Goal: Communication & Community: Answer question/provide support

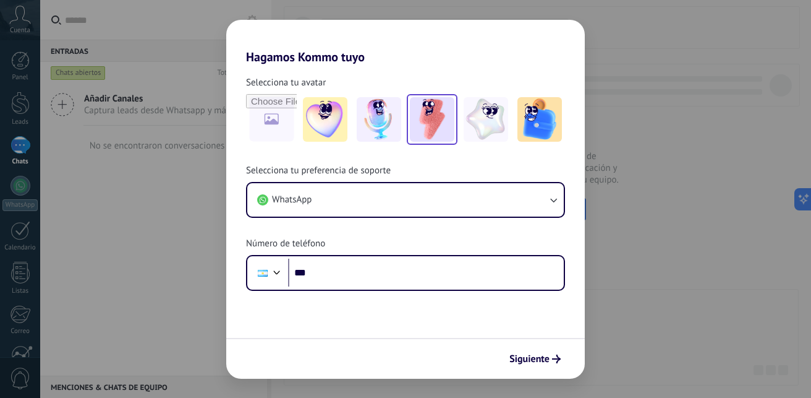
click at [422, 126] on img at bounding box center [432, 119] width 45 height 45
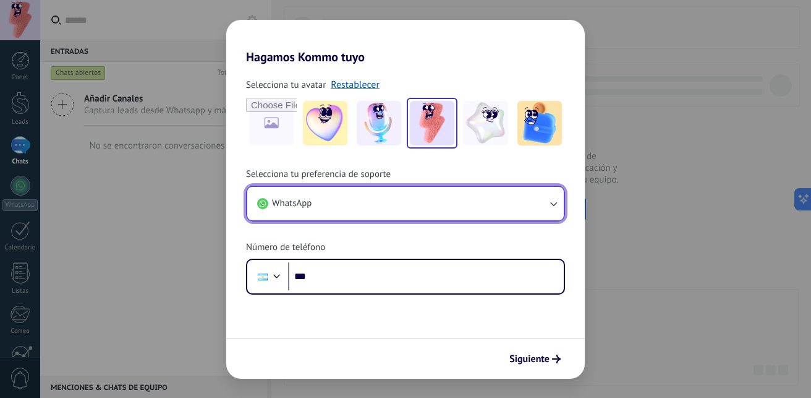
click at [350, 208] on button "WhatsApp" at bounding box center [405, 203] width 317 height 33
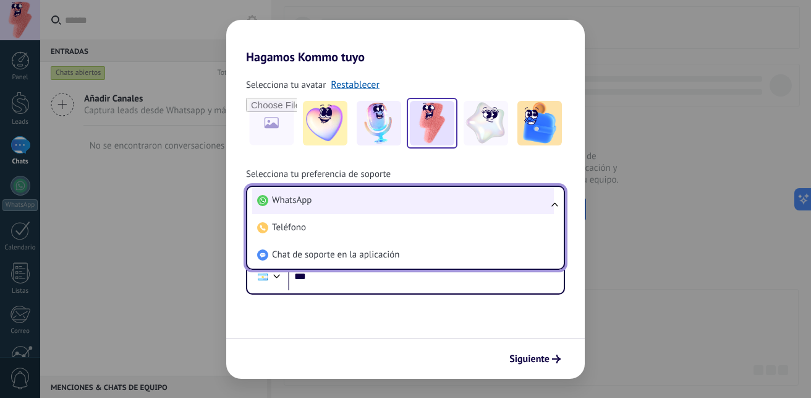
click at [346, 195] on li "WhatsApp" at bounding box center [403, 200] width 302 height 27
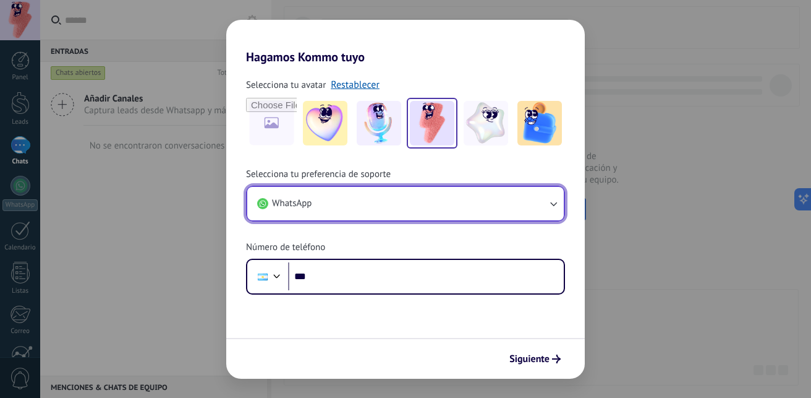
click at [347, 195] on button "WhatsApp" at bounding box center [405, 203] width 317 height 33
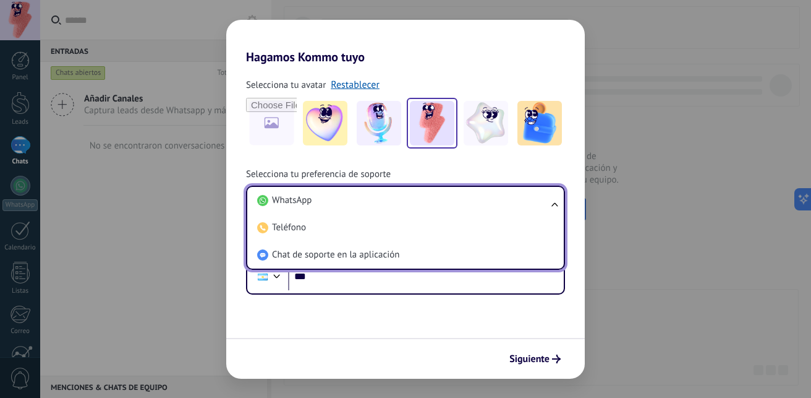
click at [347, 195] on li "WhatsApp" at bounding box center [403, 200] width 302 height 27
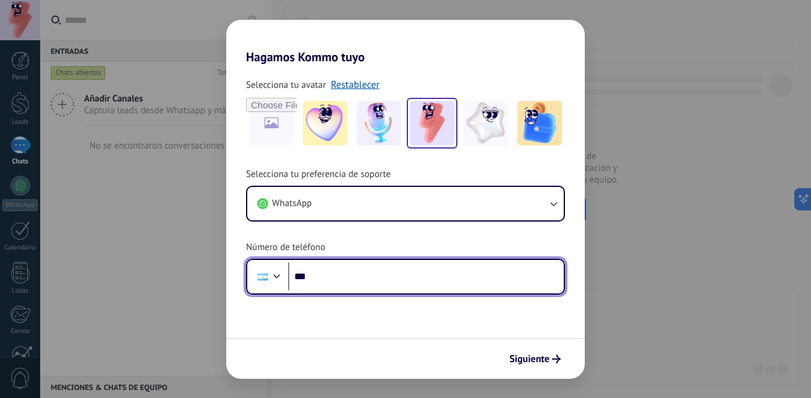
click at [367, 283] on input "***" at bounding box center [426, 276] width 276 height 28
type input "**********"
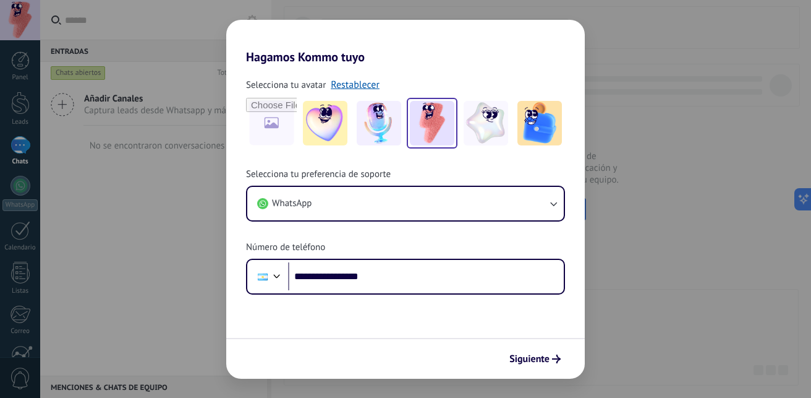
click at [550, 341] on div "Siguiente" at bounding box center [405, 358] width 359 height 41
click at [547, 354] on span "Siguiente" at bounding box center [529, 358] width 40 height 9
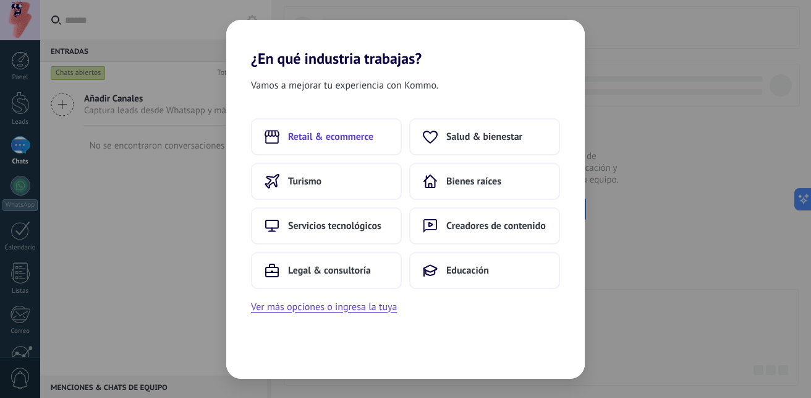
click at [324, 140] on span "Retail & ecommerce" at bounding box center [330, 136] width 85 height 12
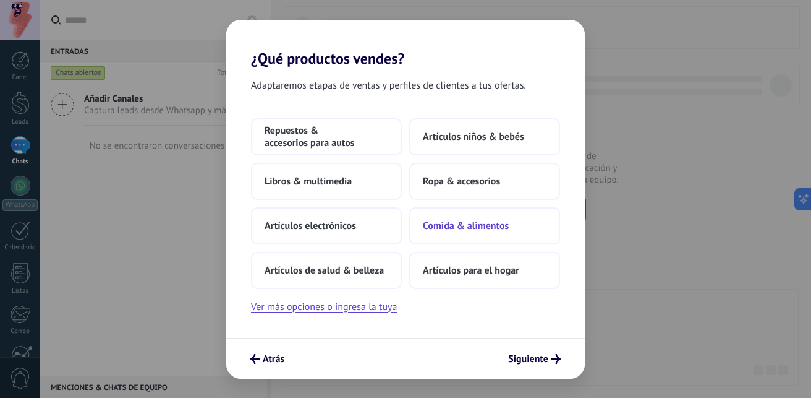
click at [432, 224] on span "Comida & alimentos" at bounding box center [466, 225] width 86 height 12
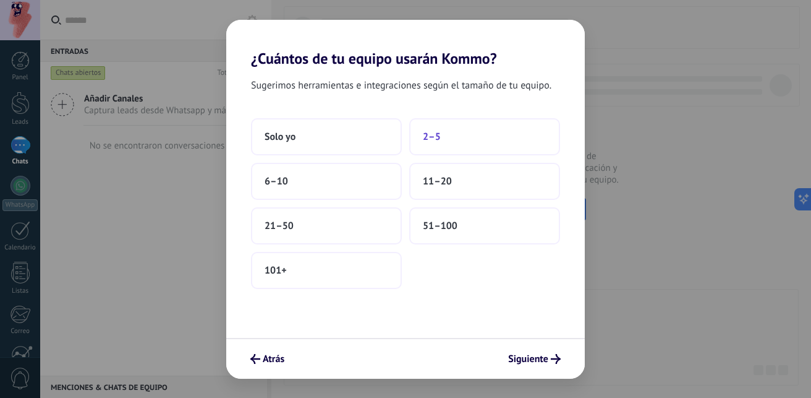
click at [448, 142] on button "2–5" at bounding box center [484, 136] width 151 height 37
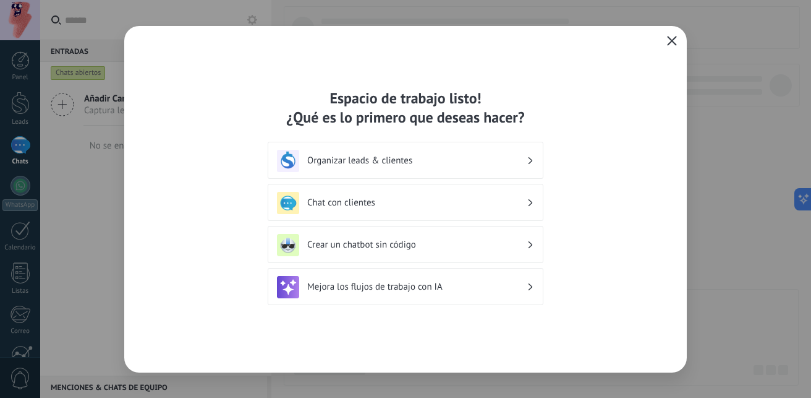
click at [446, 160] on h3 "Organizar leads & clientes" at bounding box center [416, 161] width 219 height 12
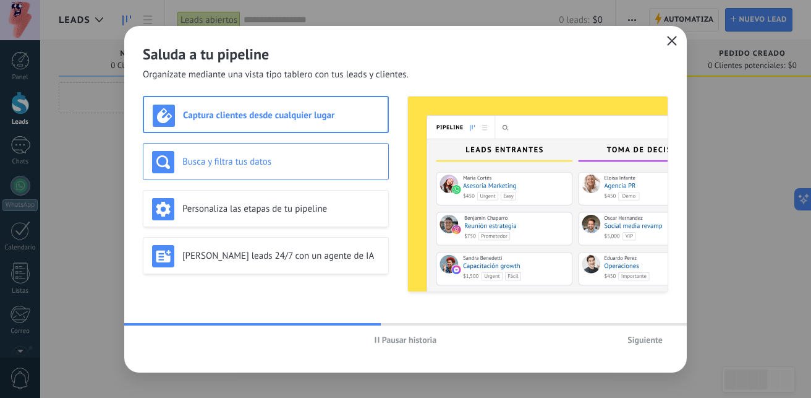
click at [326, 173] on div "Busca y filtra tus datos" at bounding box center [266, 162] width 228 height 22
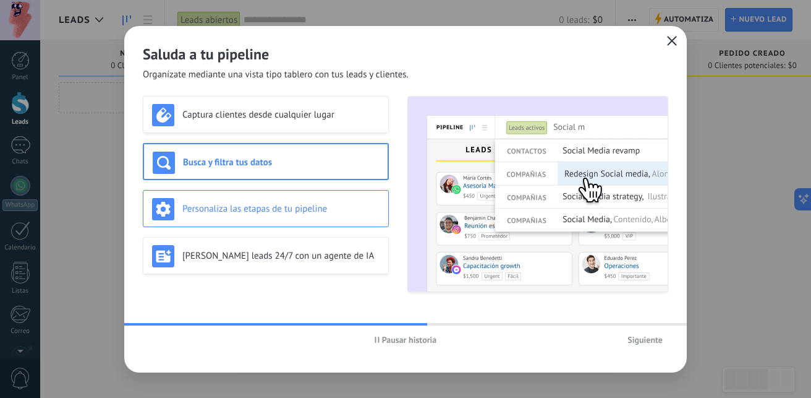
click at [326, 200] on div "Personaliza las etapas de tu pipeline" at bounding box center [266, 209] width 228 height 22
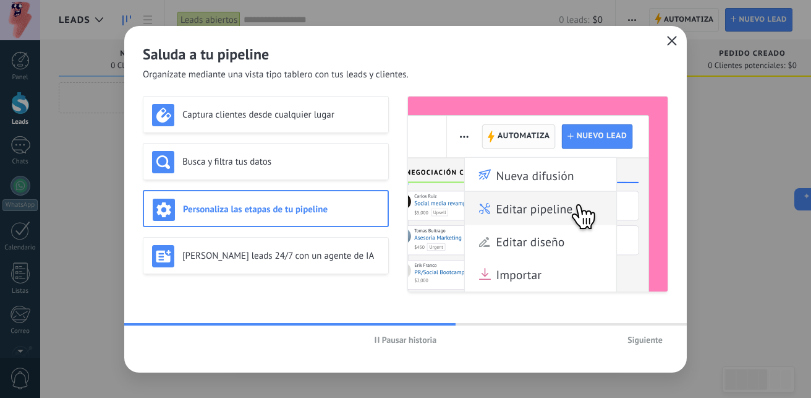
click at [326, 231] on div "Captura clientes desde cualquier lugar Busca y filtra tus datos Personaliza las…" at bounding box center [266, 194] width 246 height 196
click at [321, 247] on div "[PERSON_NAME] leads 24/7 con un agente de IA" at bounding box center [266, 256] width 228 height 22
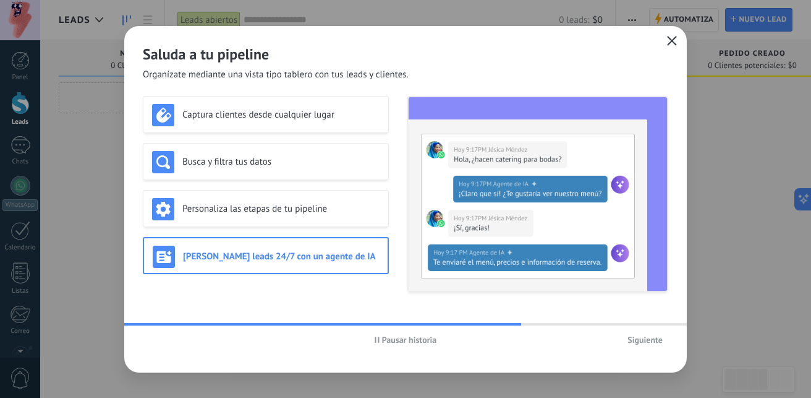
click at [650, 330] on div "Siguiente" at bounding box center [580, 339] width 175 height 19
click at [646, 344] on span "Siguiente" at bounding box center [645, 339] width 35 height 9
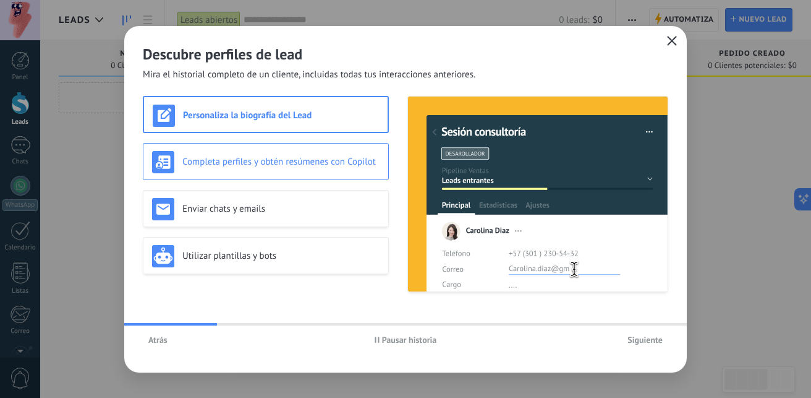
click at [273, 162] on h3 "Completa perfiles y obtén resúmenes con Copilot" at bounding box center [280, 162] width 197 height 12
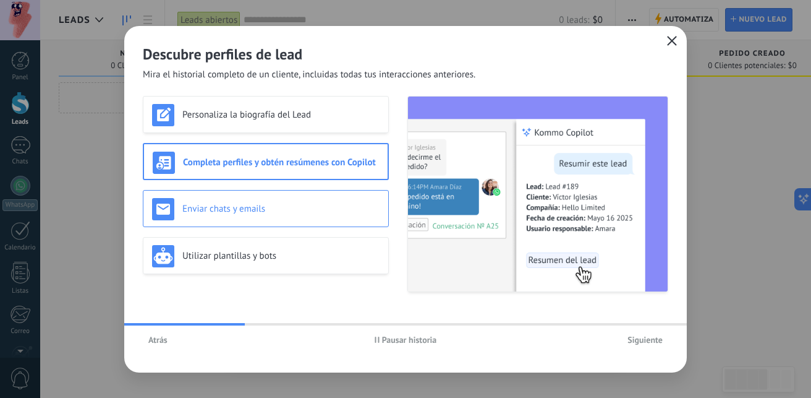
click at [279, 213] on h3 "Enviar chats y emails" at bounding box center [280, 209] width 197 height 12
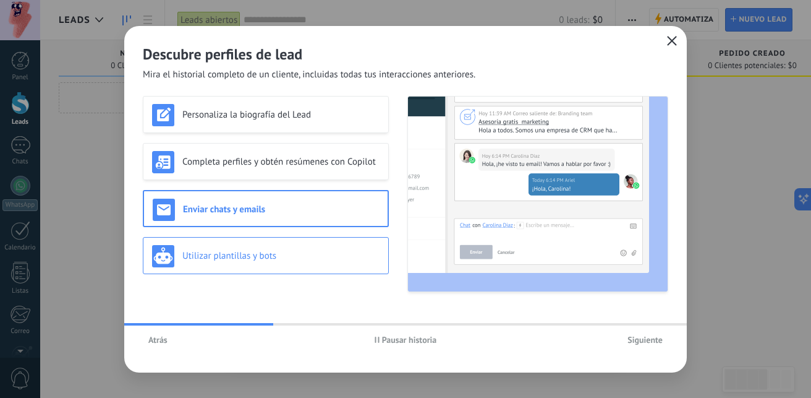
click at [276, 254] on h3 "Utilizar plantillas y bots" at bounding box center [280, 256] width 197 height 12
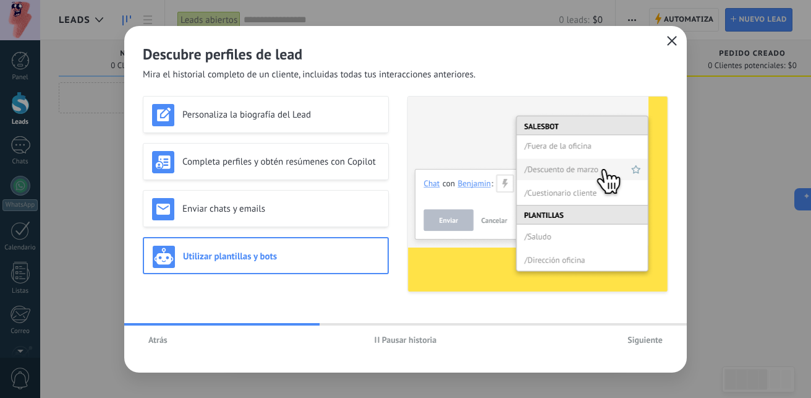
click at [641, 339] on span "Siguiente" at bounding box center [645, 339] width 35 height 9
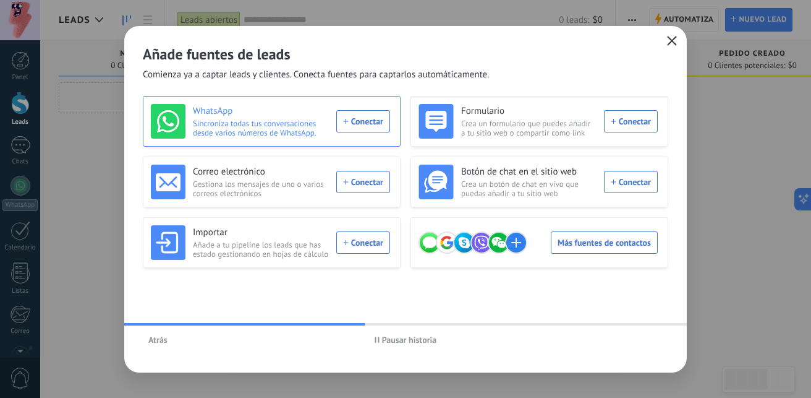
click at [347, 115] on div "WhatsApp Sincroniza todas tus conversaciones desde varios números de WhatsApp. …" at bounding box center [270, 121] width 239 height 35
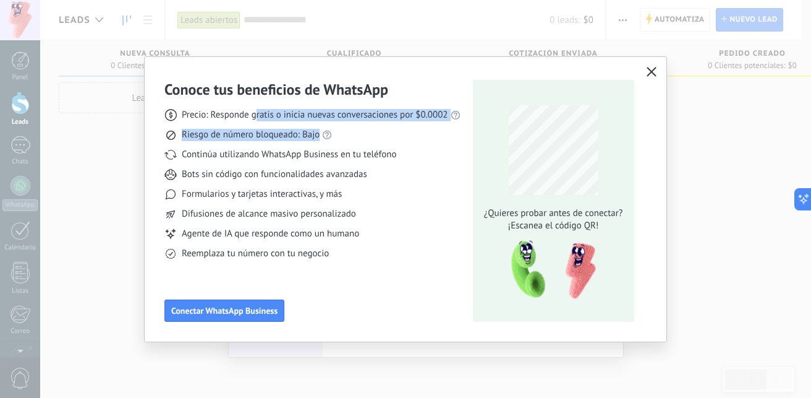
drag, startPoint x: 255, startPoint y: 121, endPoint x: 424, endPoint y: 127, distance: 168.9
click at [424, 127] on div "Precio: Responde gratis o inicia nuevas conversaciones por $0.0002 Riesgo de nú…" at bounding box center [312, 179] width 296 height 161
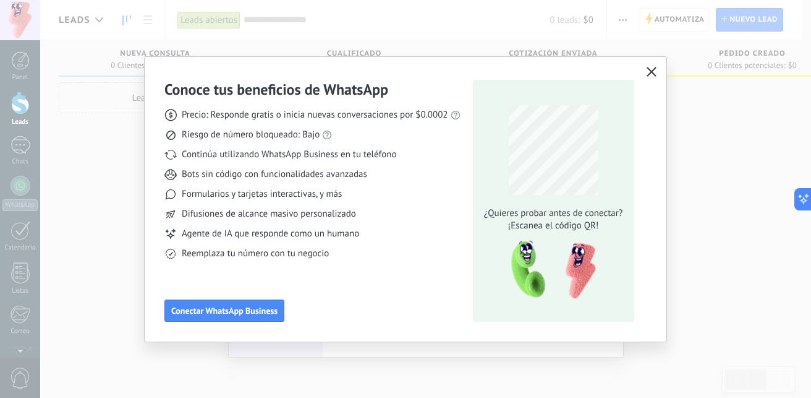
click at [434, 155] on div "Continúa utilizando WhatsApp Business en tu teléfono" at bounding box center [312, 154] width 296 height 12
click at [199, 312] on span "Conectar WhatsApp Business" at bounding box center [224, 310] width 106 height 9
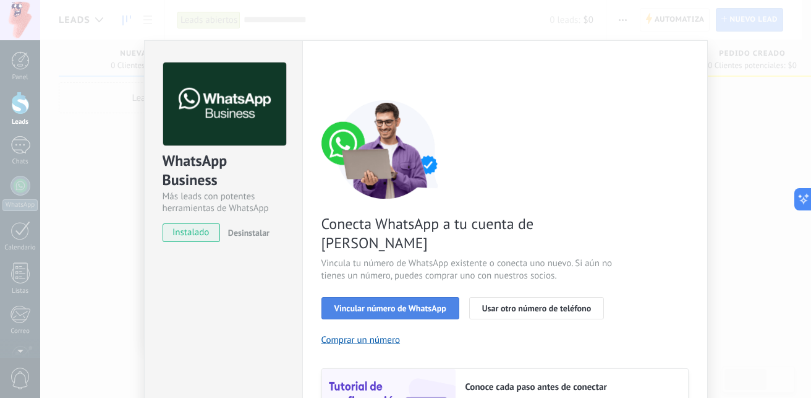
click at [411, 304] on span "Vincular número de WhatsApp" at bounding box center [390, 308] width 112 height 9
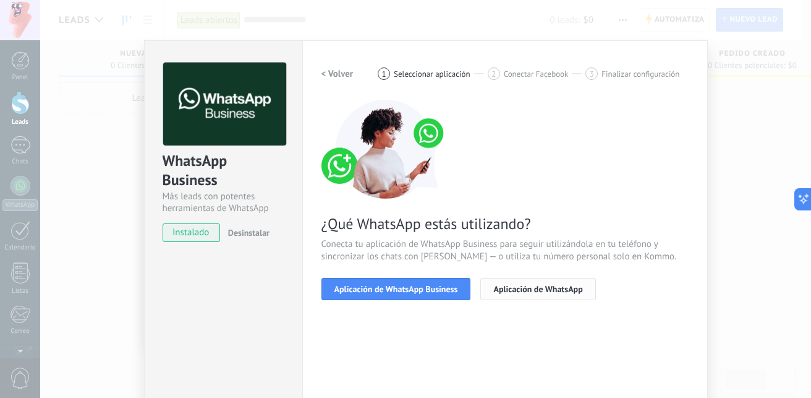
click at [524, 289] on span "Aplicación de WhatsApp" at bounding box center [537, 288] width 89 height 9
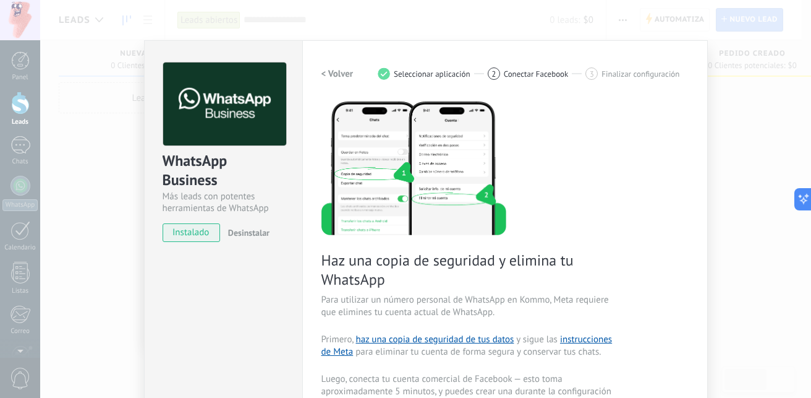
scroll to position [247, 0]
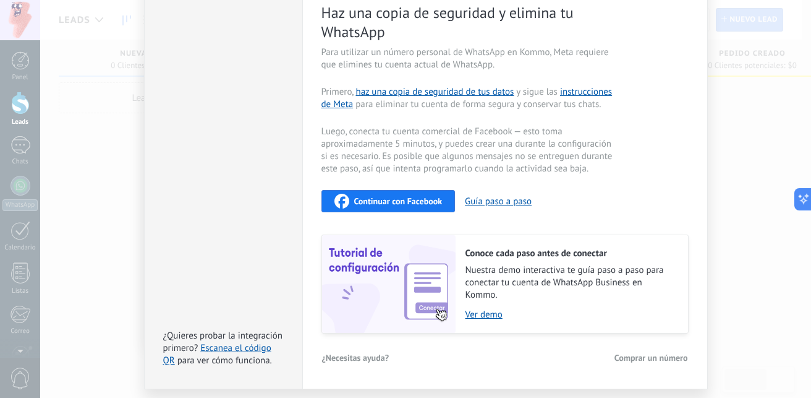
click at [655, 355] on span "Comprar un número" at bounding box center [652, 357] width 74 height 9
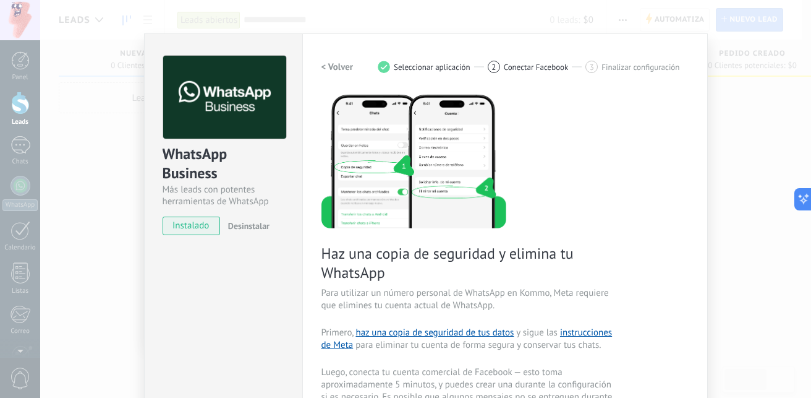
scroll to position [0, 0]
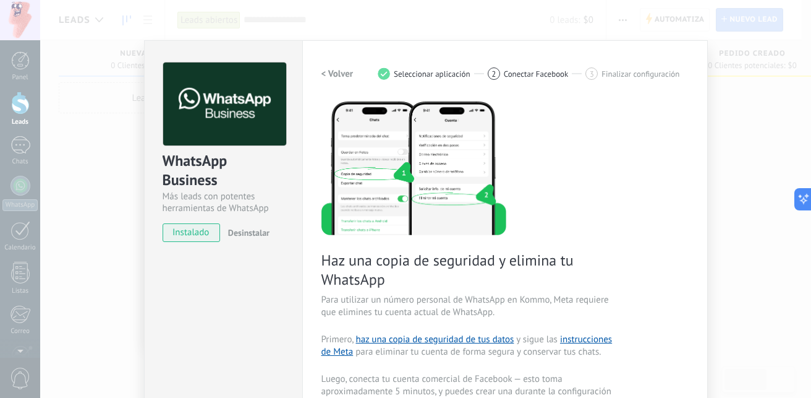
click at [326, 75] on h2 "< Volver" at bounding box center [338, 74] width 32 height 12
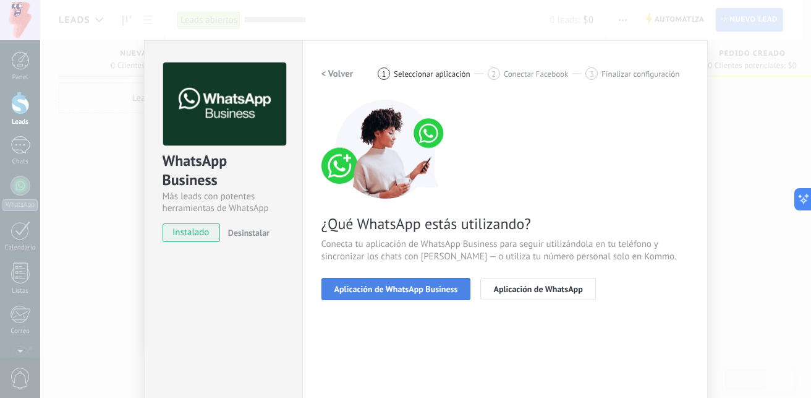
click at [437, 284] on span "Aplicación de WhatsApp Business" at bounding box center [396, 288] width 124 height 9
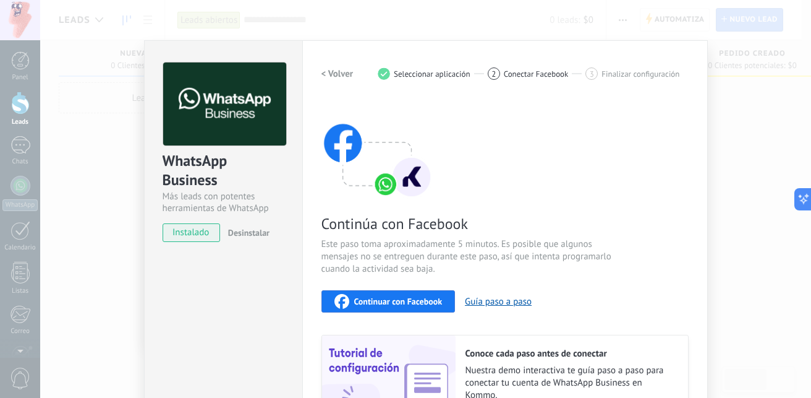
click at [337, 68] on h2 "< Volver" at bounding box center [338, 74] width 32 height 12
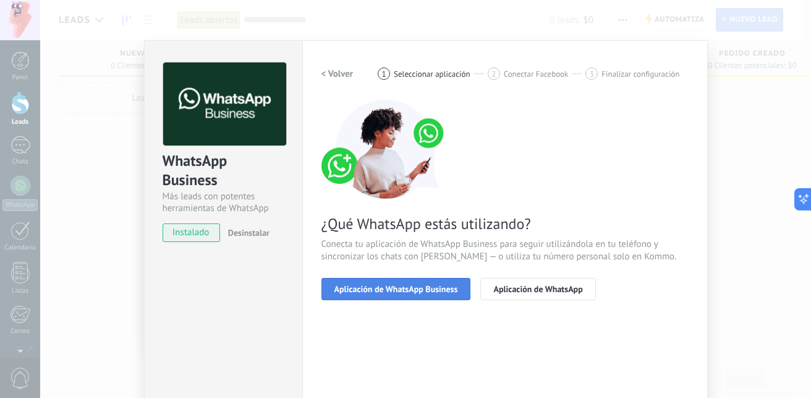
click at [462, 279] on button "Aplicación de WhatsApp Business" at bounding box center [397, 289] width 150 height 22
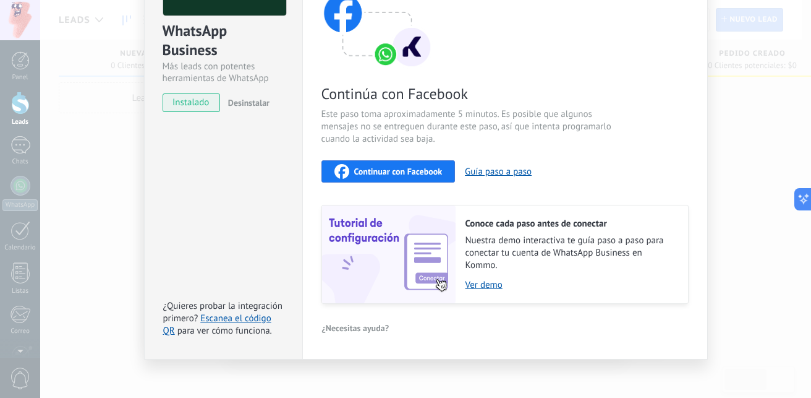
scroll to position [137, 0]
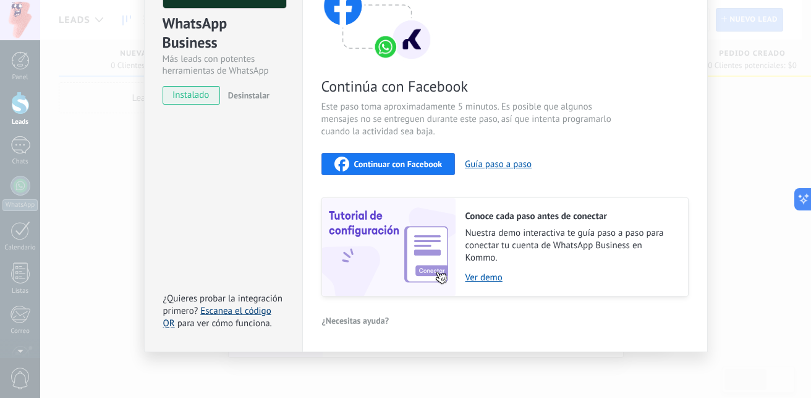
click at [216, 310] on link "Escanea el código QR" at bounding box center [217, 317] width 108 height 24
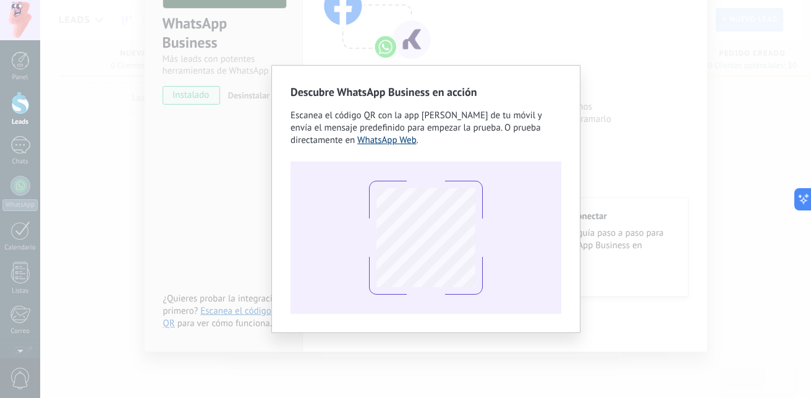
click at [403, 141] on link "WhatsApp Web" at bounding box center [386, 140] width 59 height 12
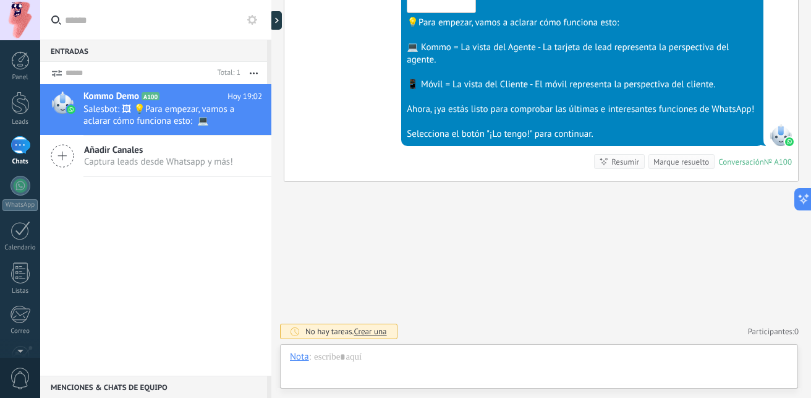
scroll to position [19, 0]
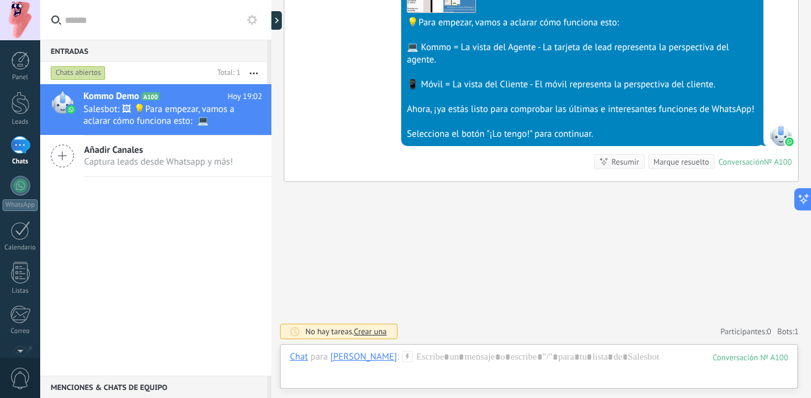
drag, startPoint x: 96, startPoint y: 300, endPoint x: 108, endPoint y: 288, distance: 16.6
click at [97, 300] on div "Kommo Demo A100 [DATE] 19:02 Salesbot: 🖼 💡Para empezar, vamos a aclarar cómo fu…" at bounding box center [155, 229] width 231 height 291
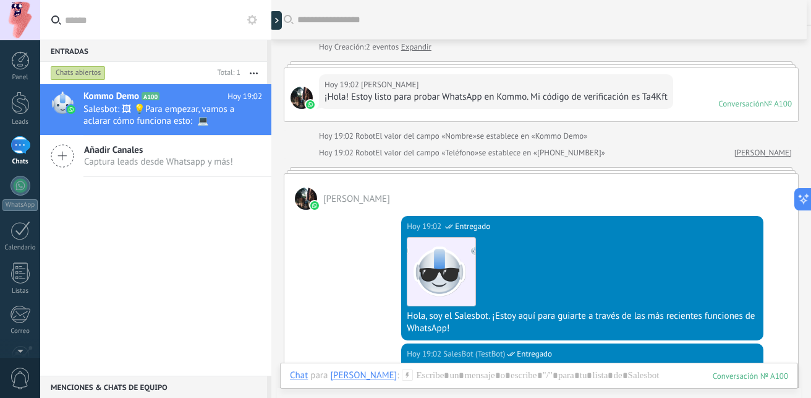
scroll to position [0, 0]
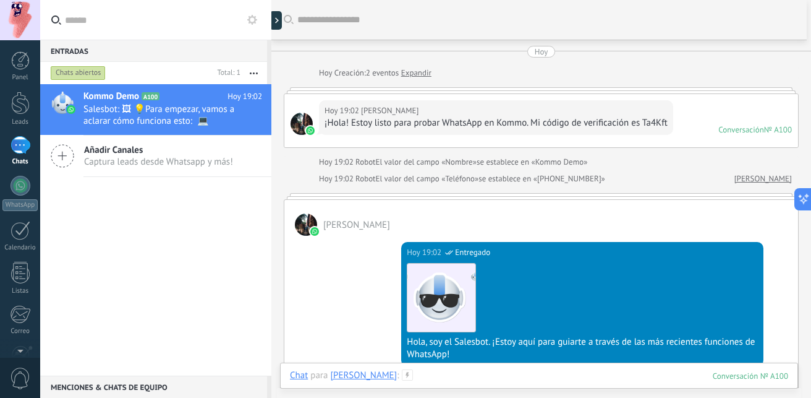
click at [415, 376] on div at bounding box center [539, 387] width 498 height 37
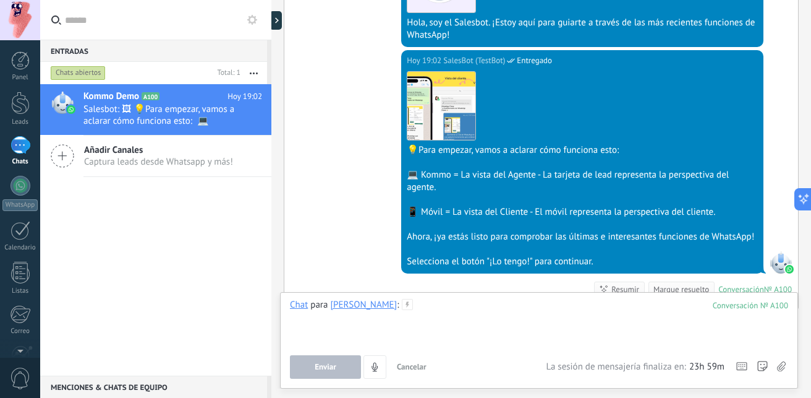
scroll to position [335, 0]
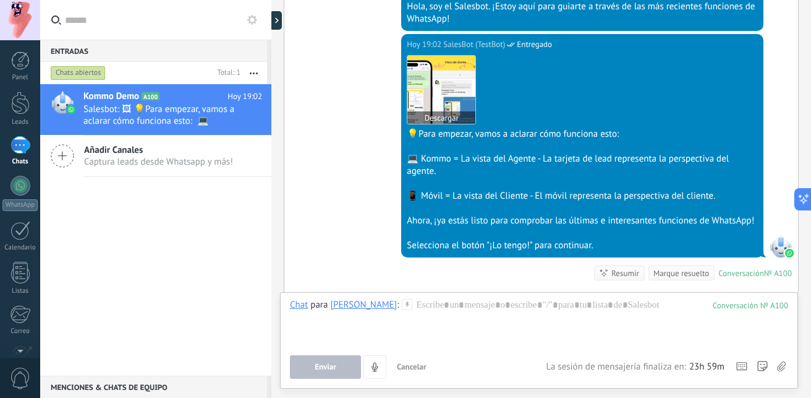
click at [448, 84] on img at bounding box center [441, 90] width 68 height 68
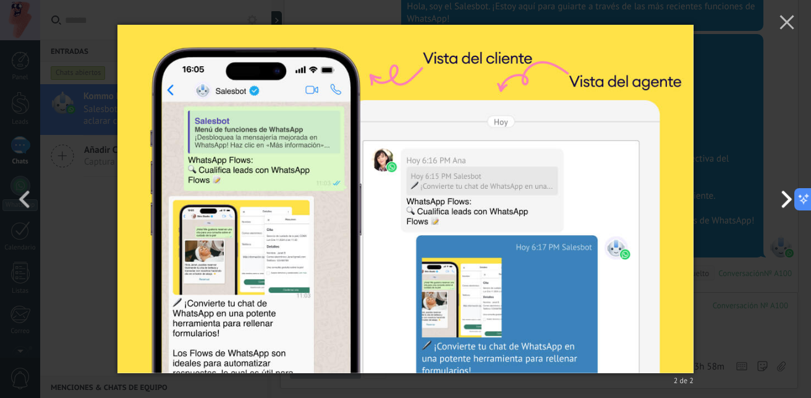
click at [785, 204] on button "button" at bounding box center [784, 199] width 56 height 68
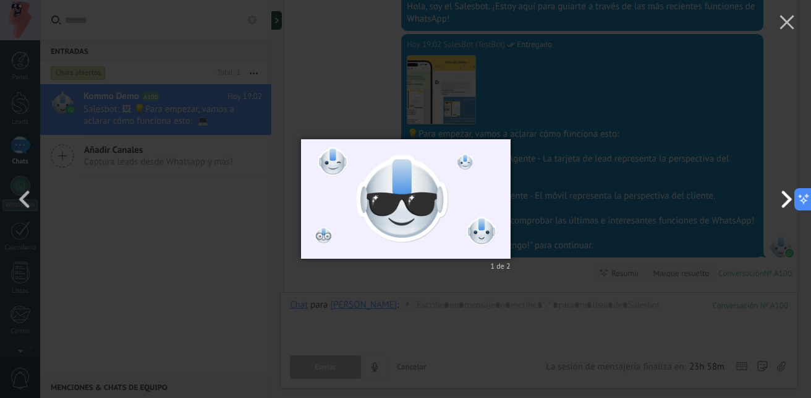
click at [785, 204] on button "button" at bounding box center [784, 199] width 56 height 68
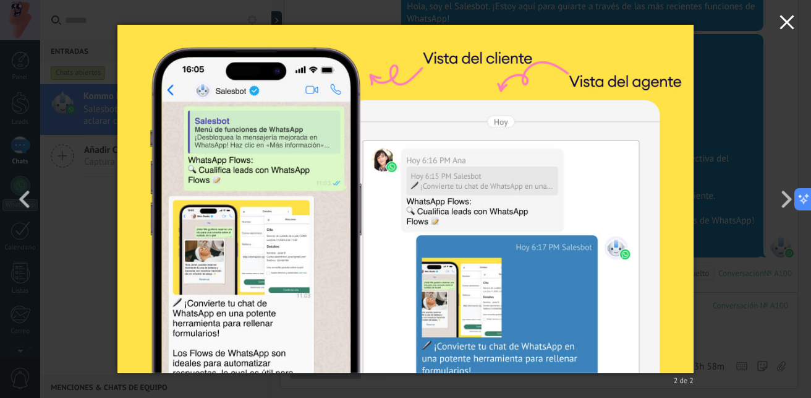
click at [788, 14] on button "button" at bounding box center [787, 24] width 48 height 48
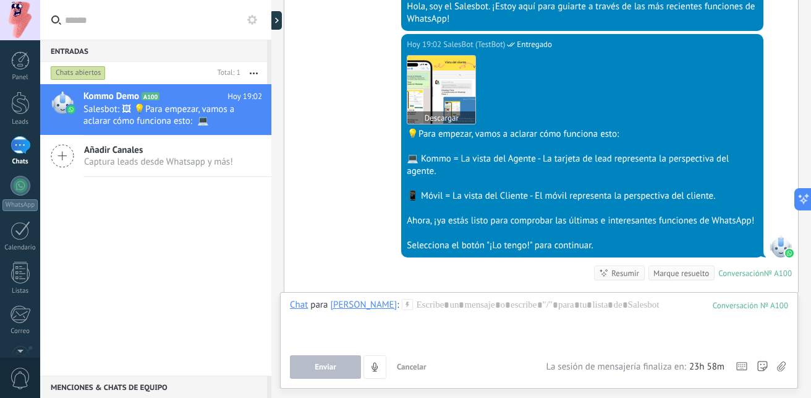
click at [445, 83] on img at bounding box center [441, 90] width 68 height 68
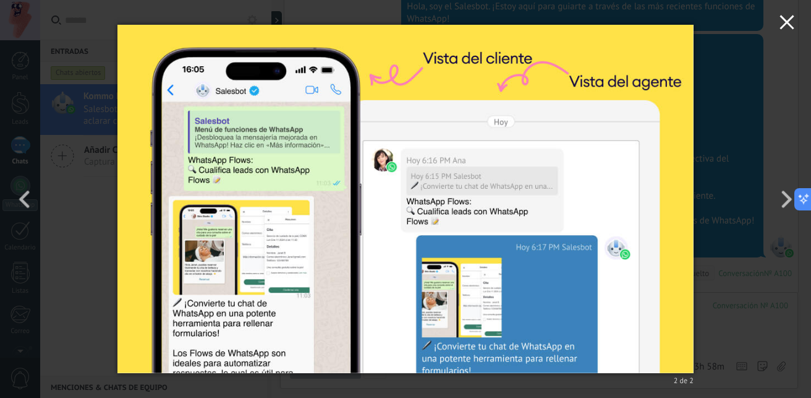
click at [793, 25] on icon "button" at bounding box center [787, 22] width 15 height 15
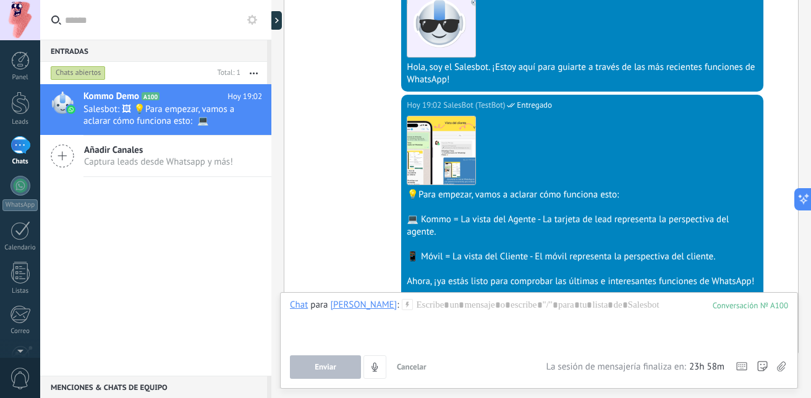
scroll to position [459, 0]
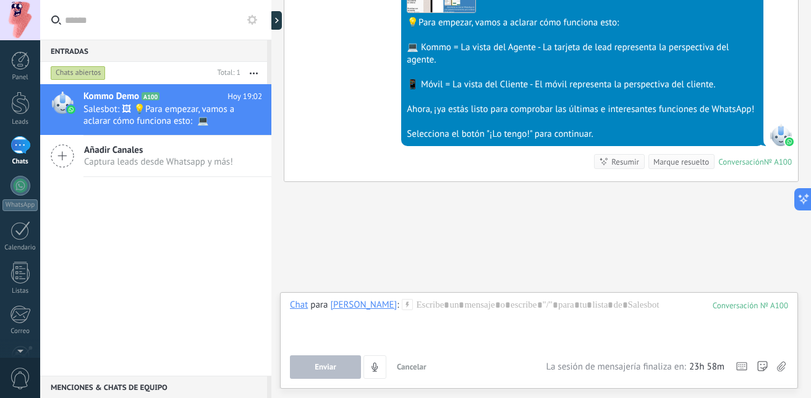
click at [479, 125] on div at bounding box center [582, 122] width 351 height 12
click at [495, 134] on div "Selecciona el botón "¡Lo tengo!" para continuar." at bounding box center [582, 134] width 351 height 12
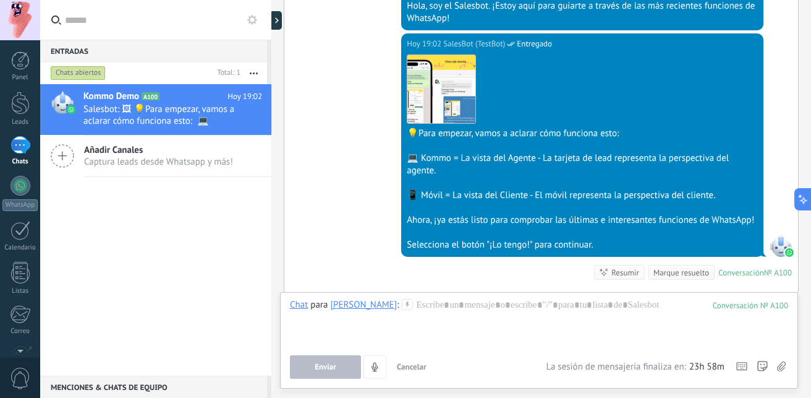
scroll to position [335, 0]
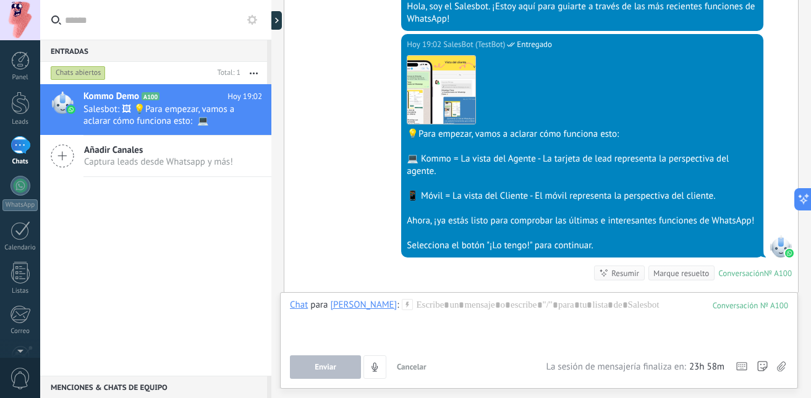
drag, startPoint x: 513, startPoint y: 152, endPoint x: 525, endPoint y: 161, distance: 15.5
click at [513, 153] on div "Descargar 💡Para empezar, vamos a aclarar cómo funciona esto: 💻 Kommo = La vista…" at bounding box center [582, 151] width 351 height 201
click at [602, 175] on div "💻 Kommo = La vista del Agente - La tarjeta de lead representa la perspectiva de…" at bounding box center [582, 165] width 351 height 25
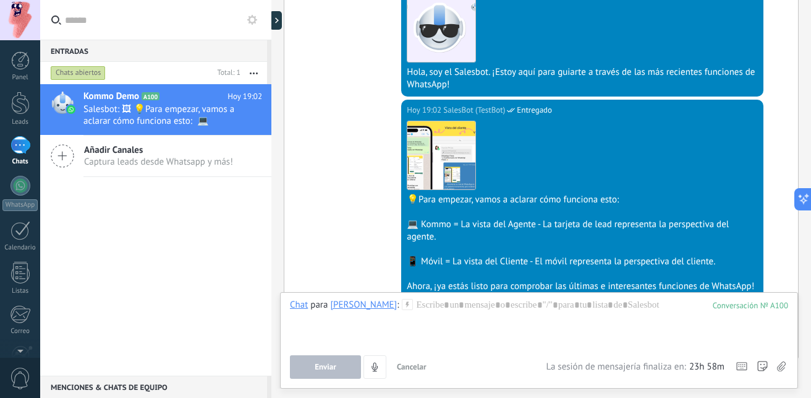
scroll to position [211, 0]
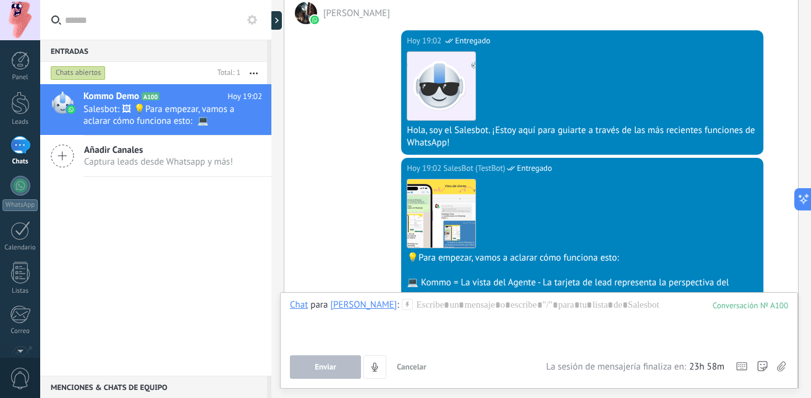
click at [461, 128] on div "Hola, soy el Salesbot. ¡Estoy aquí para guiarte a través de las más recientes f…" at bounding box center [582, 136] width 351 height 25
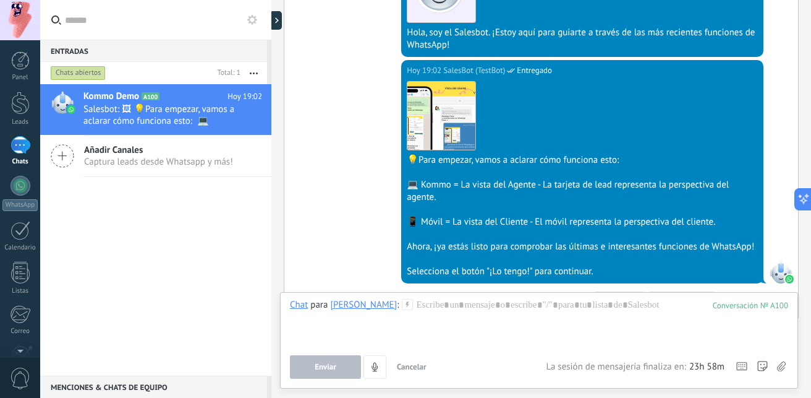
scroll to position [433, 0]
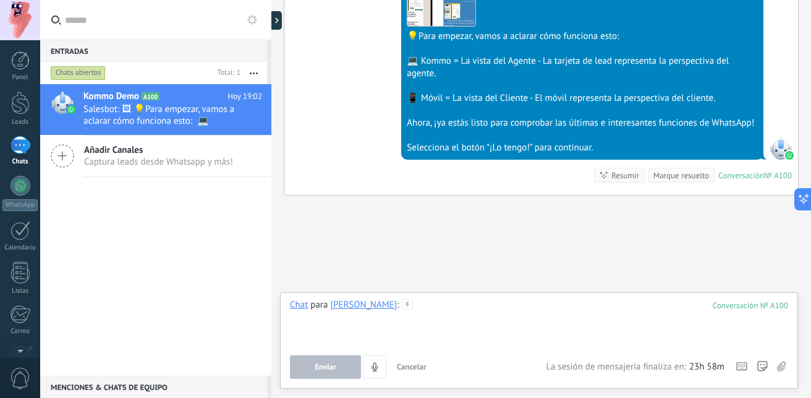
click at [434, 319] on div at bounding box center [539, 322] width 498 height 47
click at [341, 346] on div "Chat para Cartas [PERSON_NAME] : 100 Enviar Cancelar Rastrear clics en links ? …" at bounding box center [539, 339] width 498 height 80
click at [338, 356] on button "Enviar" at bounding box center [325, 366] width 71 height 23
click at [336, 363] on button "Enviar" at bounding box center [325, 366] width 71 height 23
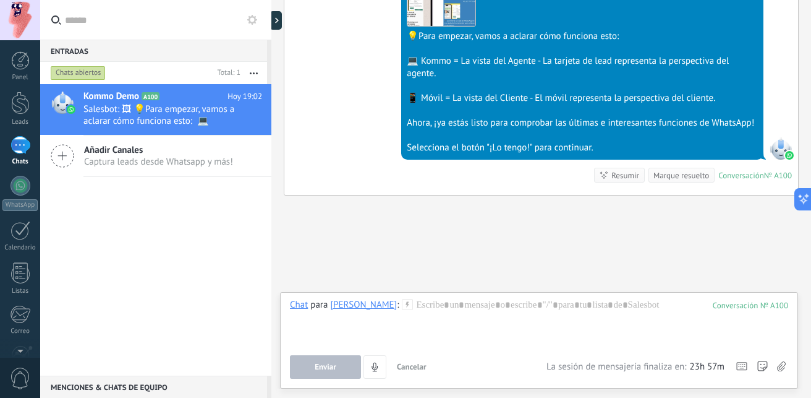
click at [336, 363] on button "Enviar" at bounding box center [325, 366] width 71 height 23
click at [406, 312] on div at bounding box center [539, 322] width 498 height 47
click at [346, 369] on button "Enviar" at bounding box center [325, 366] width 71 height 23
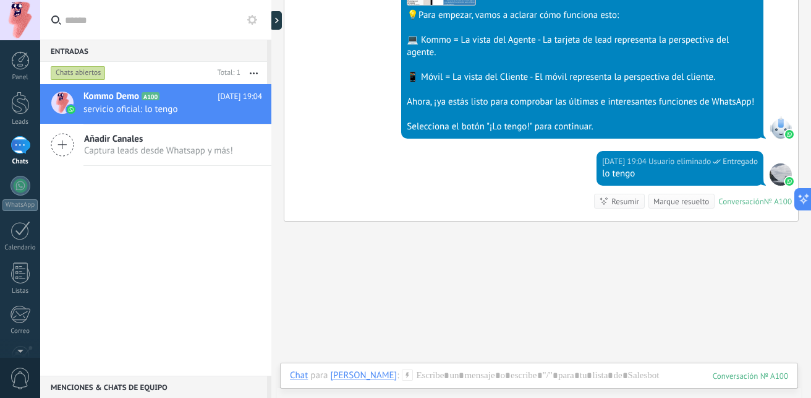
scroll to position [444, 0]
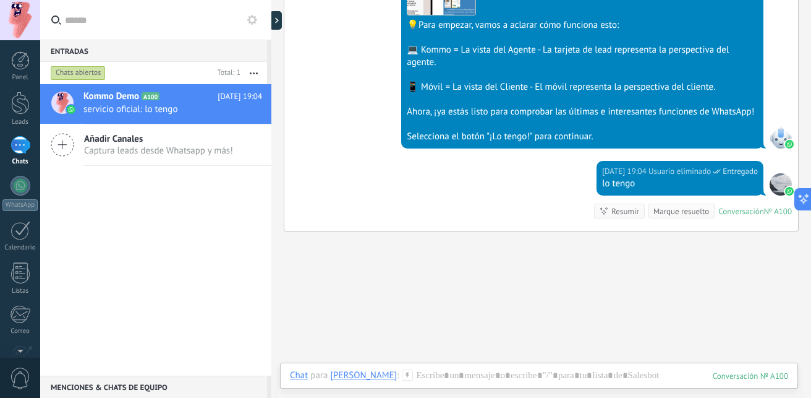
click at [505, 143] on div "Selecciona el botón "¡Lo tengo!" para continuar." at bounding box center [582, 136] width 351 height 12
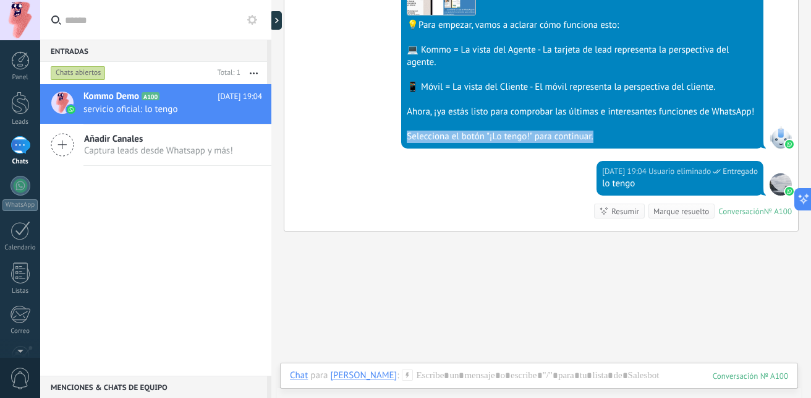
click at [505, 143] on div "Selecciona el botón "¡Lo tengo!" para continuar." at bounding box center [582, 136] width 351 height 12
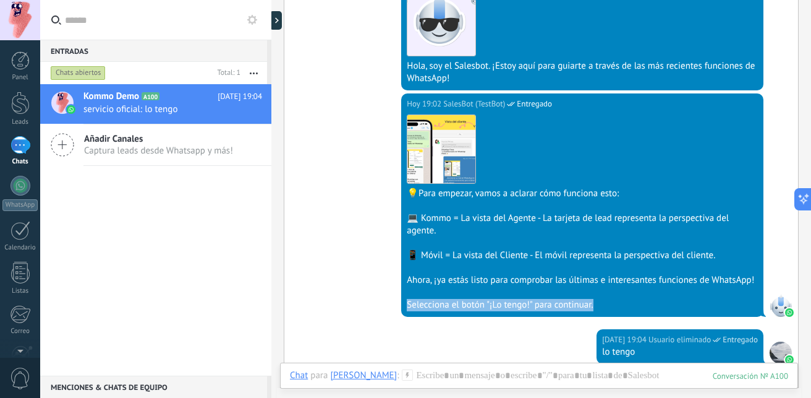
scroll to position [258, 0]
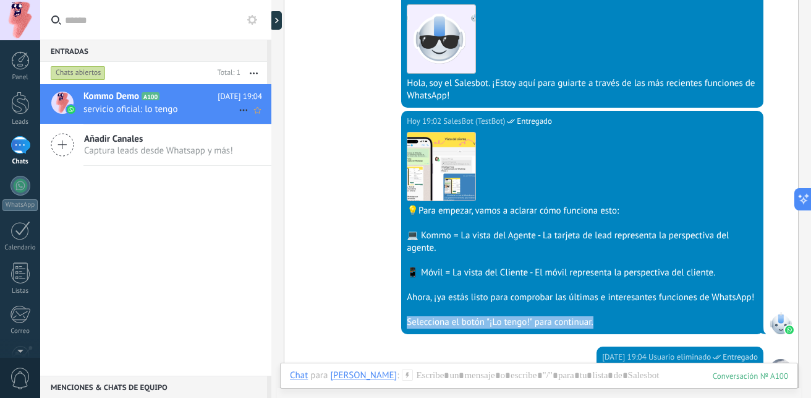
click at [241, 109] on icon at bounding box center [243, 110] width 15 height 15
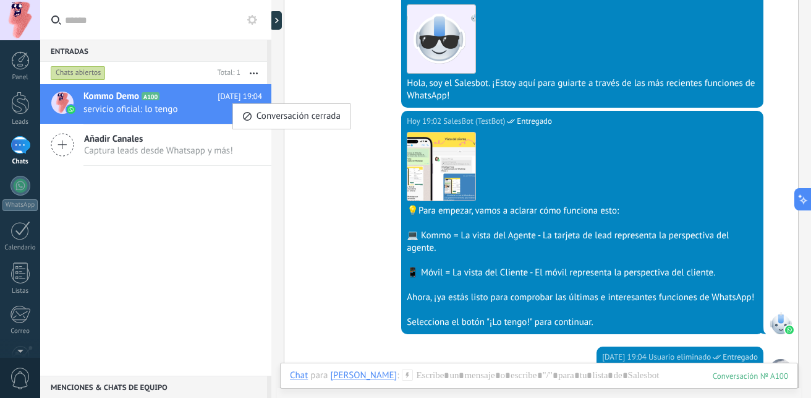
click at [320, 191] on div at bounding box center [405, 199] width 811 height 398
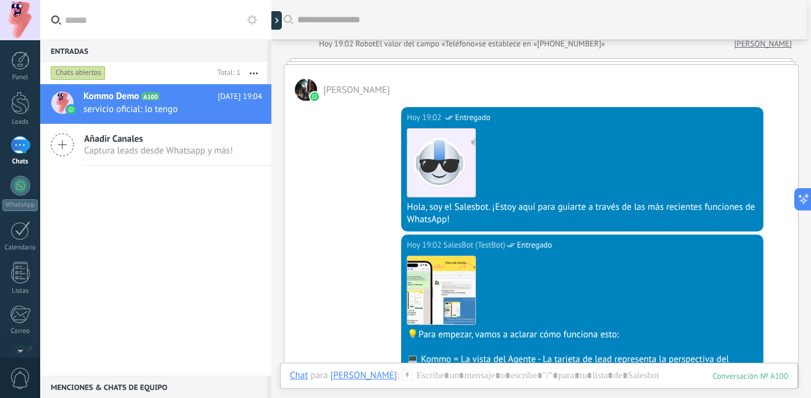
scroll to position [0, 0]
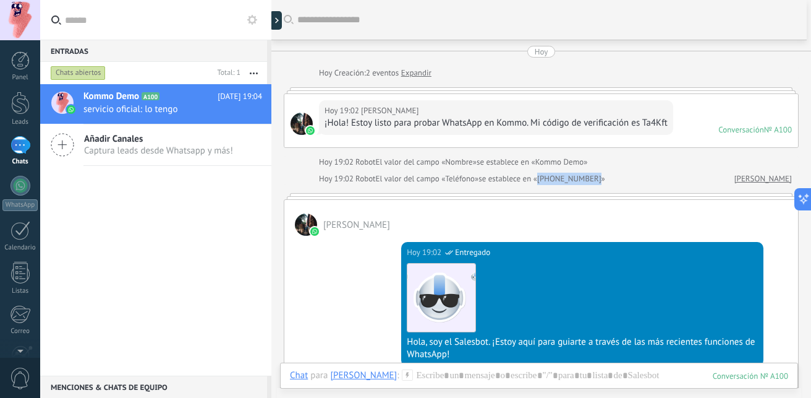
drag, startPoint x: 542, startPoint y: 174, endPoint x: 603, endPoint y: 174, distance: 61.2
click at [603, 174] on span "se establece en «[PHONE_NUMBER]»" at bounding box center [542, 179] width 127 height 12
click at [296, 281] on div "[DATE] 19:02 SalesBot (TestBot) Entregado Descargar Hola, soy el Salesbot. ¡Est…" at bounding box center [541, 303] width 514 height 134
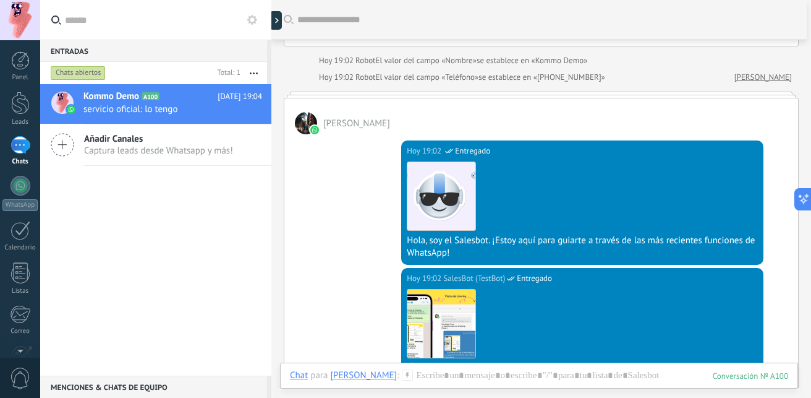
scroll to position [247, 0]
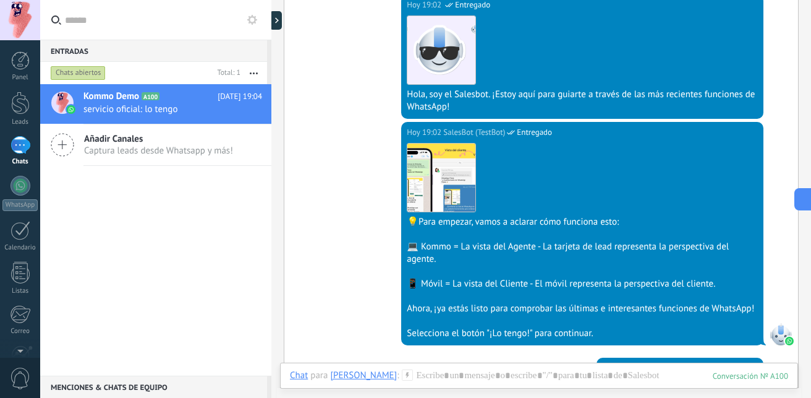
click at [480, 297] on div at bounding box center [582, 296] width 351 height 12
click at [459, 221] on div "💡Para empezar, vamos a aclarar cómo funciona esto:" at bounding box center [582, 222] width 351 height 12
click at [449, 110] on div "Hola, soy el Salesbot. ¡Estoy aquí para guiarte a través de las más recientes f…" at bounding box center [582, 100] width 351 height 25
click at [449, 111] on div "Hola, soy el Salesbot. ¡Estoy aquí para guiarte a través de las más recientes f…" at bounding box center [582, 100] width 351 height 25
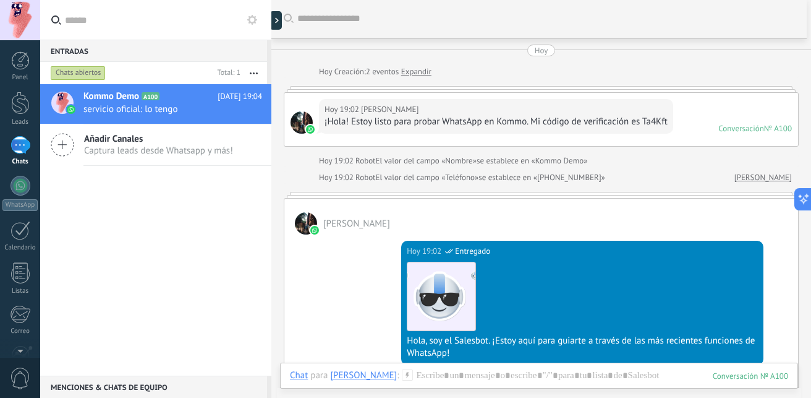
scroll to position [0, 0]
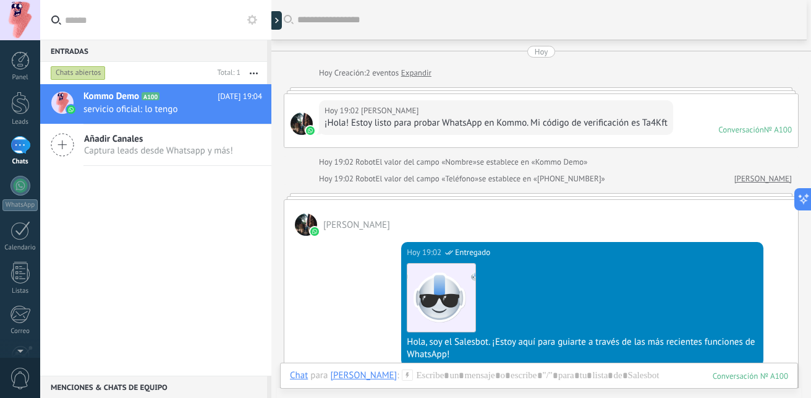
click at [714, 221] on div "[PERSON_NAME]" at bounding box center [541, 218] width 514 height 36
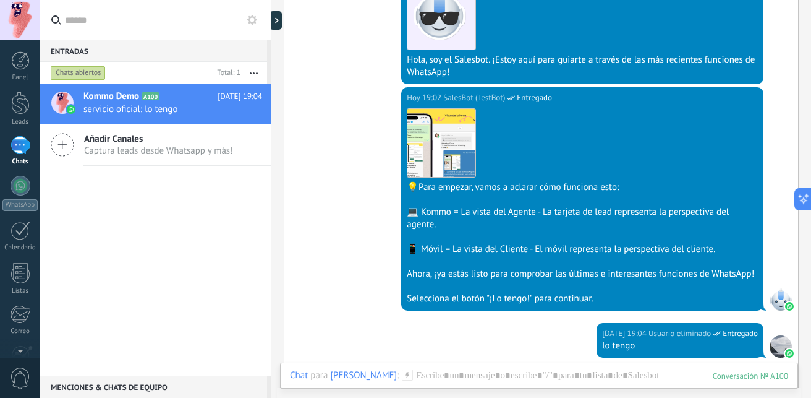
scroll to position [371, 0]
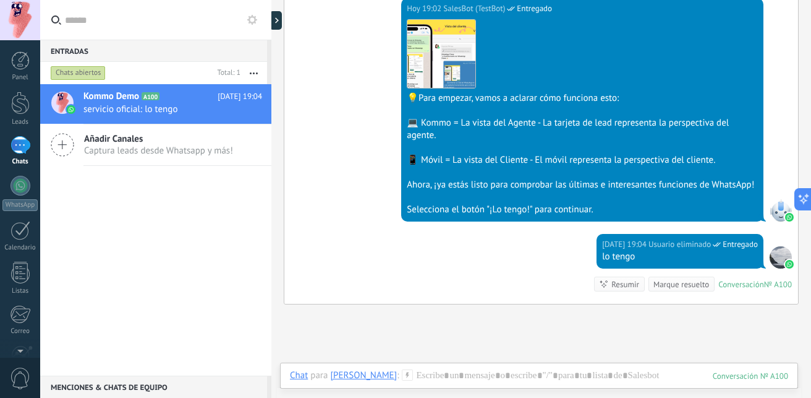
click at [690, 290] on div "Marque resuelto" at bounding box center [682, 284] width 56 height 12
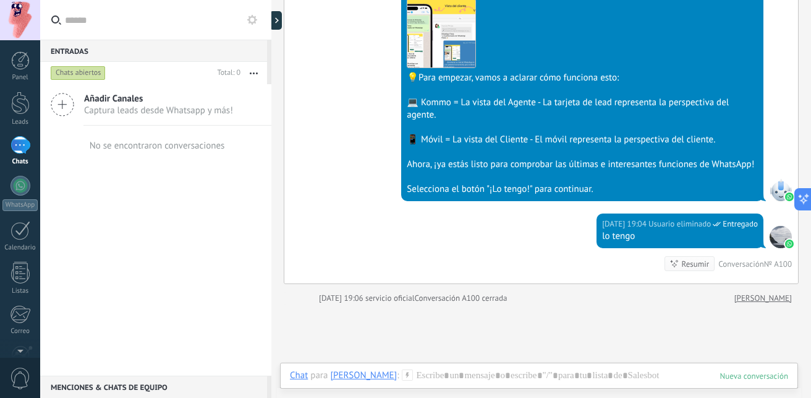
click at [137, 101] on span "Añadir Canales" at bounding box center [158, 99] width 149 height 12
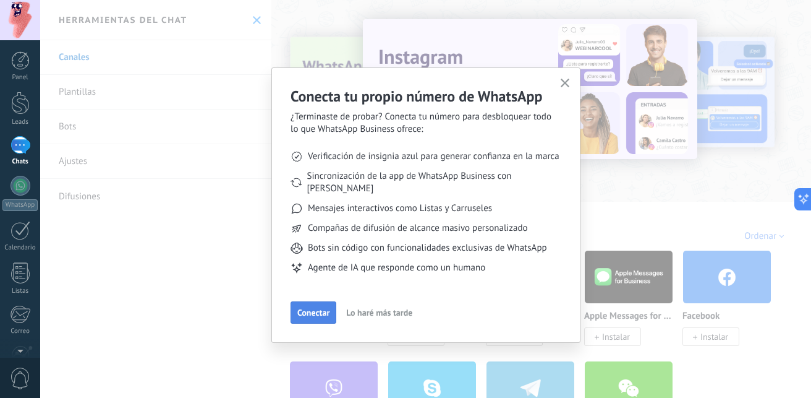
click at [325, 301] on button "Conectar" at bounding box center [314, 312] width 46 height 22
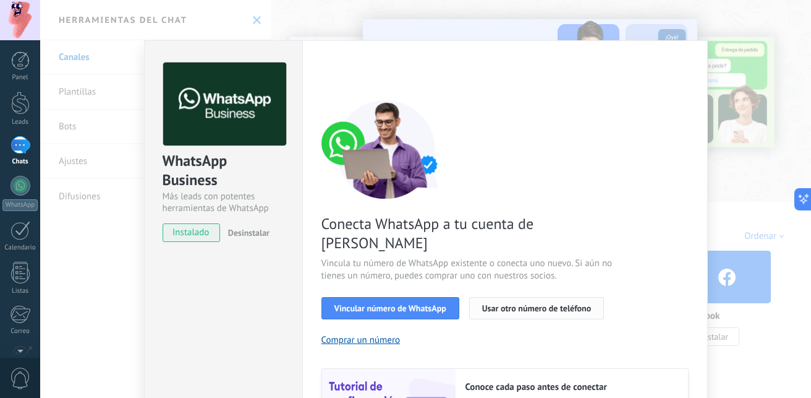
click at [522, 304] on span "Usar otro número de teléfono" at bounding box center [536, 308] width 109 height 9
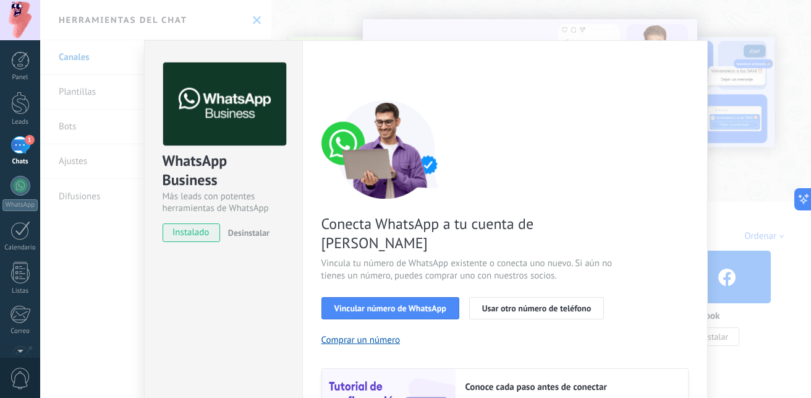
click at [738, 74] on div "WhatsApp Business Más leads con potentes herramientas de WhatsApp instalado Des…" at bounding box center [425, 199] width 771 height 398
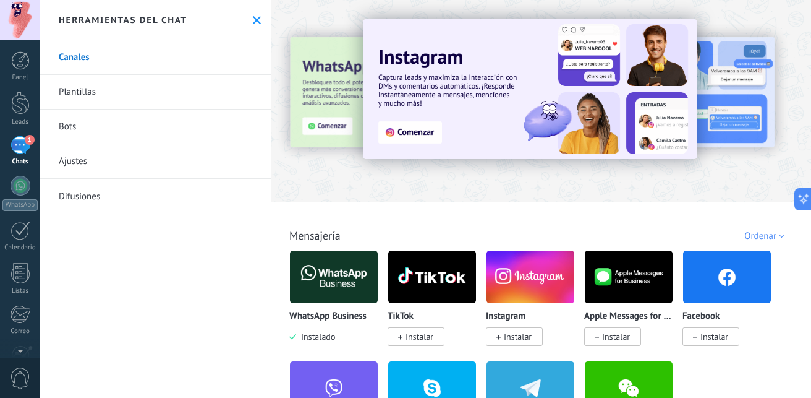
click at [12, 147] on div "1" at bounding box center [21, 145] width 20 height 18
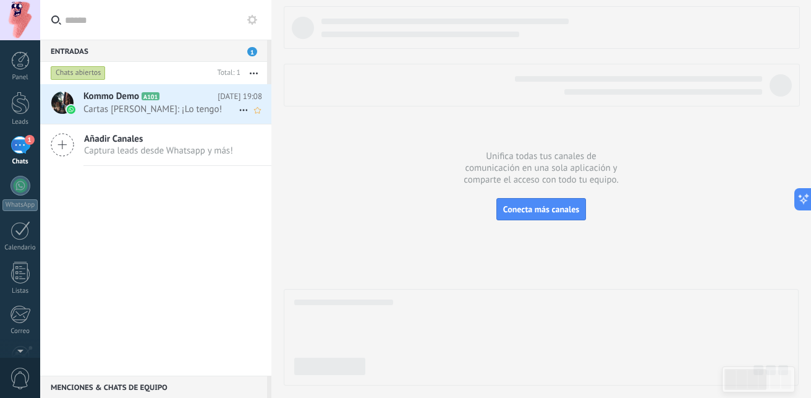
click at [170, 111] on span "Cartas [PERSON_NAME]: ¡Lo tengo!" at bounding box center [160, 109] width 155 height 12
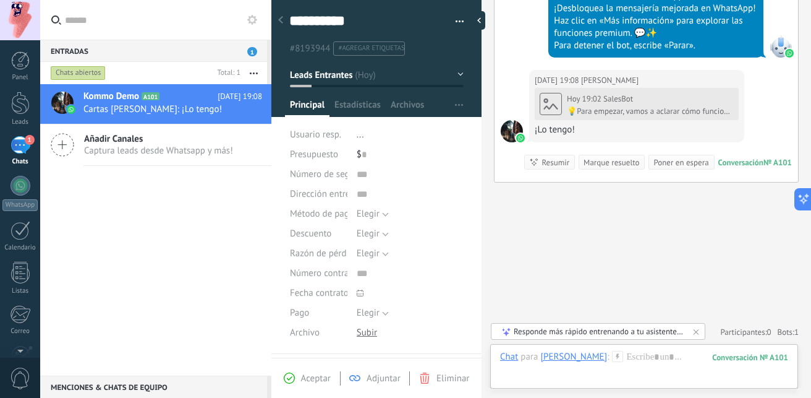
scroll to position [864, 0]
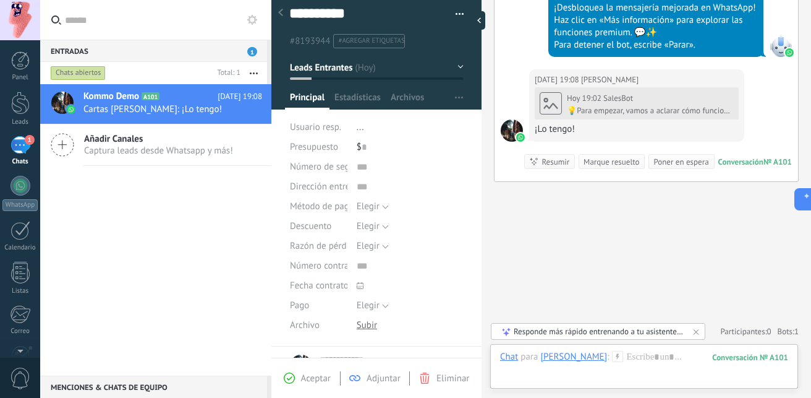
scroll to position [0, 0]
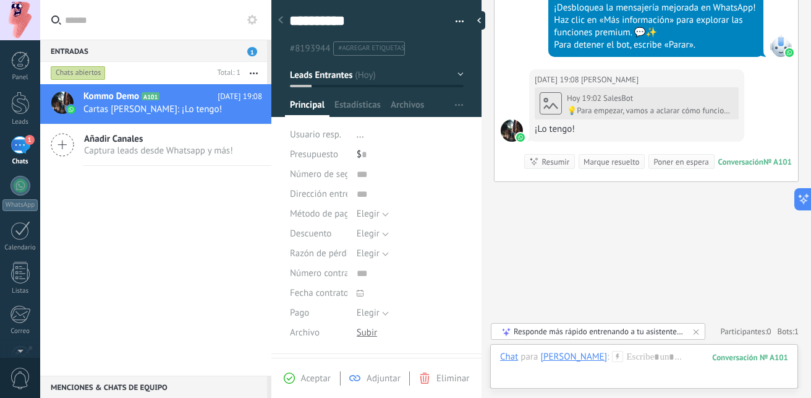
click at [372, 82] on button "Leads Entrantes" at bounding box center [377, 75] width 174 height 22
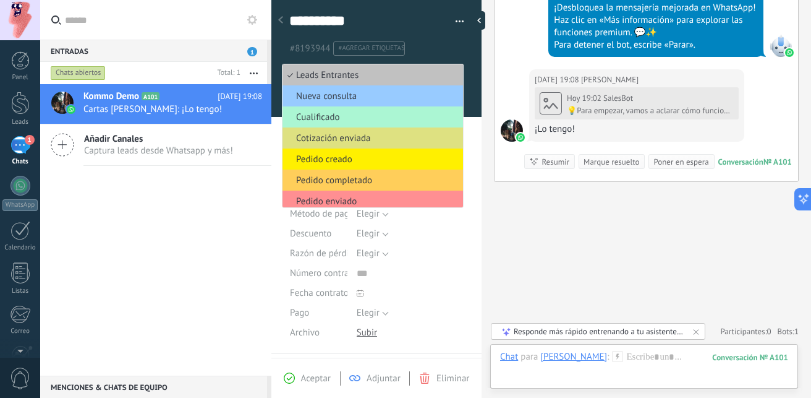
click at [335, 116] on span "Cualificado" at bounding box center [371, 117] width 177 height 12
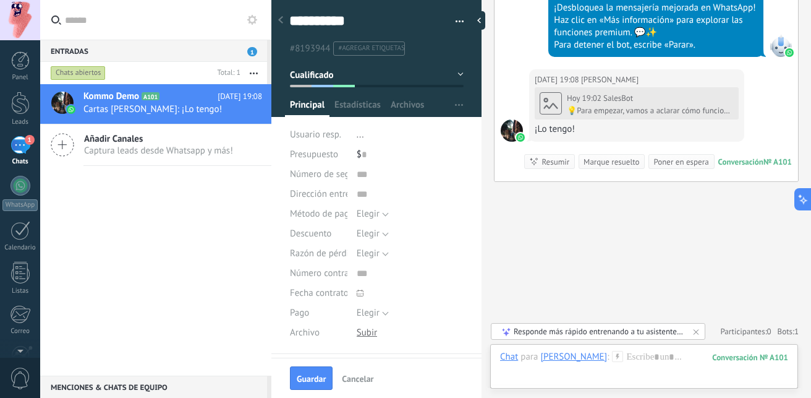
click at [22, 143] on div "1" at bounding box center [21, 145] width 20 height 18
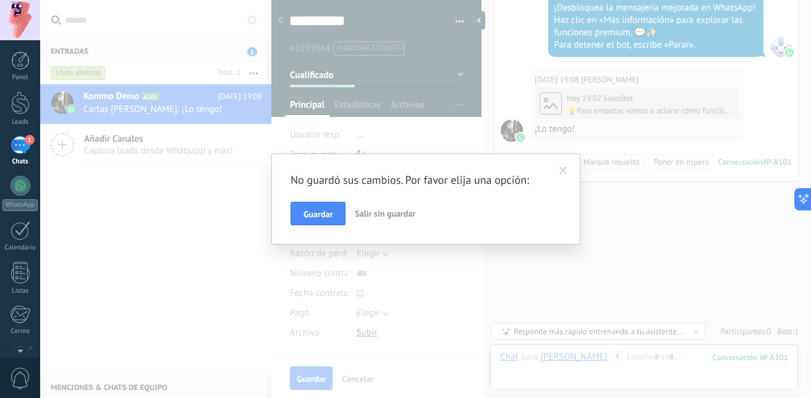
click at [372, 213] on span "Salir sin guardar" at bounding box center [385, 213] width 61 height 11
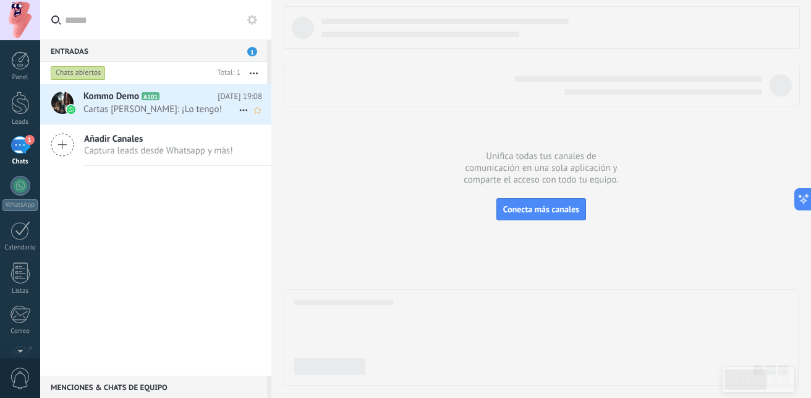
click at [134, 113] on span "Cartas [PERSON_NAME]: ¡Lo tengo!" at bounding box center [160, 109] width 155 height 12
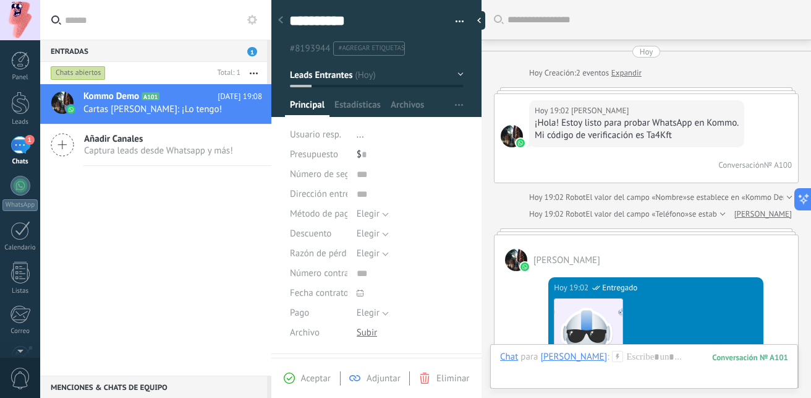
scroll to position [864, 0]
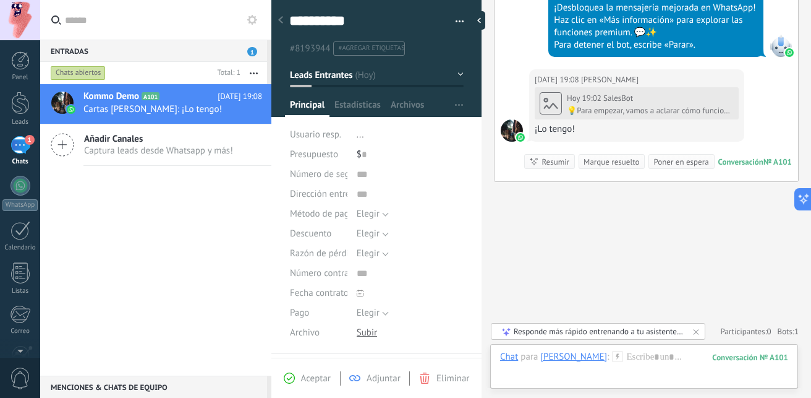
click at [253, 183] on div "Kommo Demo A101 [DATE] 19:08 Cartas [PERSON_NAME]: ¡Lo tengo! Añadir Canales Ca…" at bounding box center [155, 229] width 231 height 291
click at [279, 17] on icon at bounding box center [280, 19] width 5 height 7
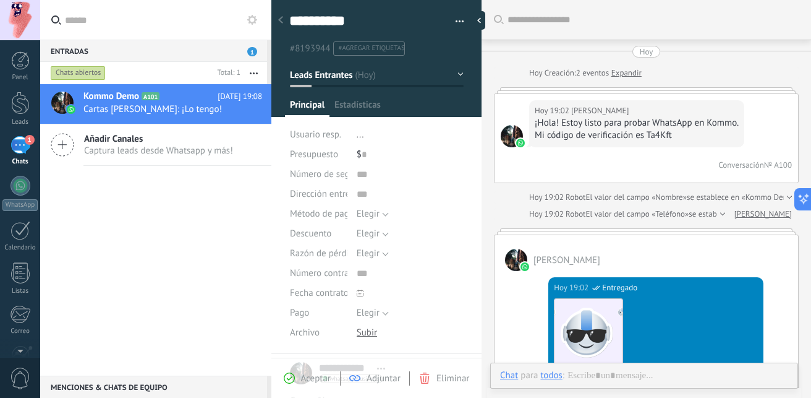
scroll to position [791, 0]
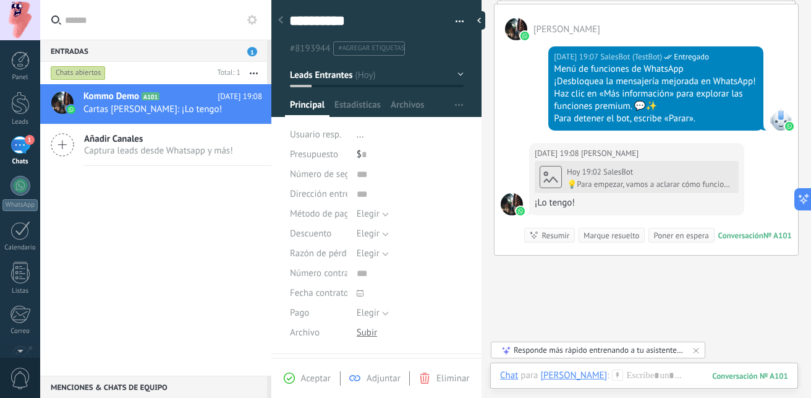
click at [258, 22] on button at bounding box center [252, 19] width 15 height 15
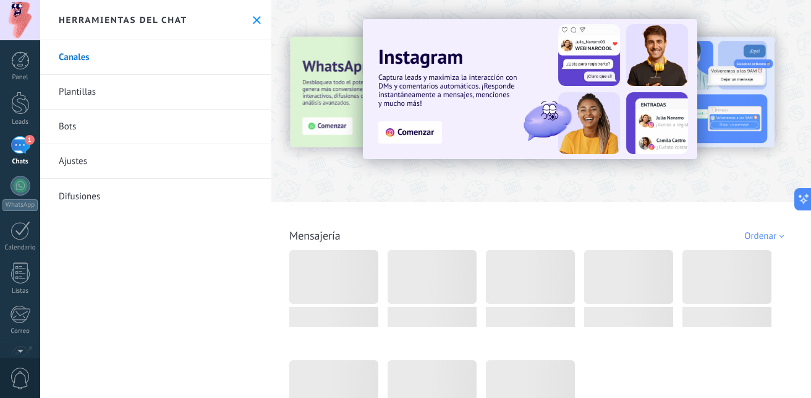
click at [75, 93] on link "Plantillas" at bounding box center [155, 92] width 231 height 35
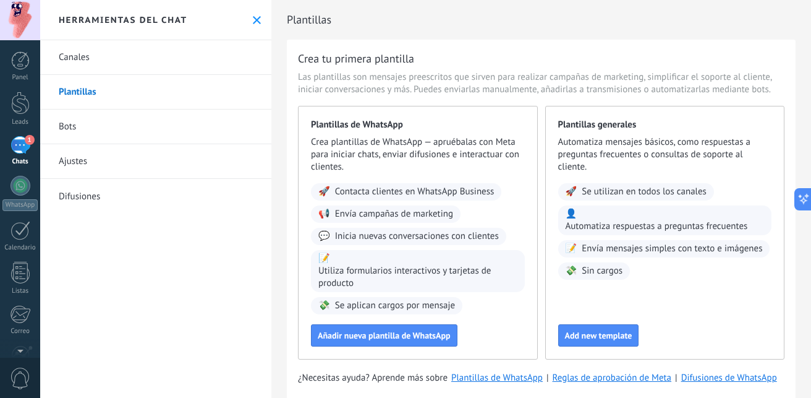
click at [121, 159] on link "Ajustes" at bounding box center [155, 161] width 231 height 35
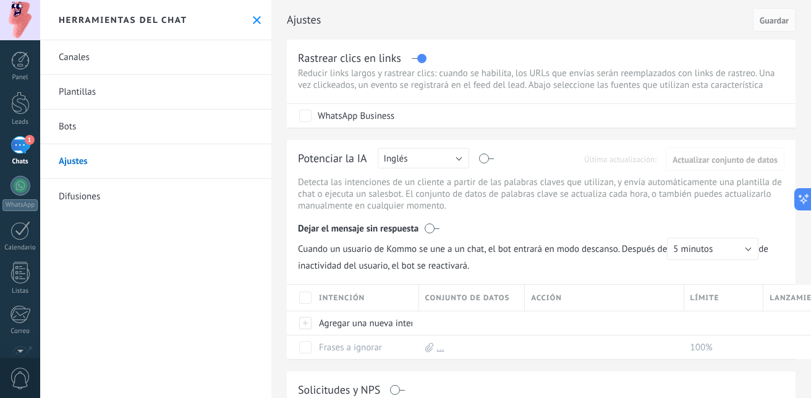
click at [118, 195] on link "Difusiones" at bounding box center [155, 196] width 231 height 35
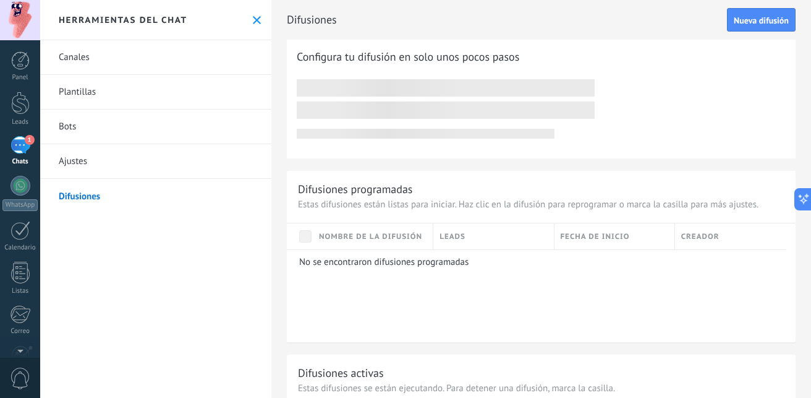
click at [95, 130] on link "Bots" at bounding box center [155, 126] width 231 height 35
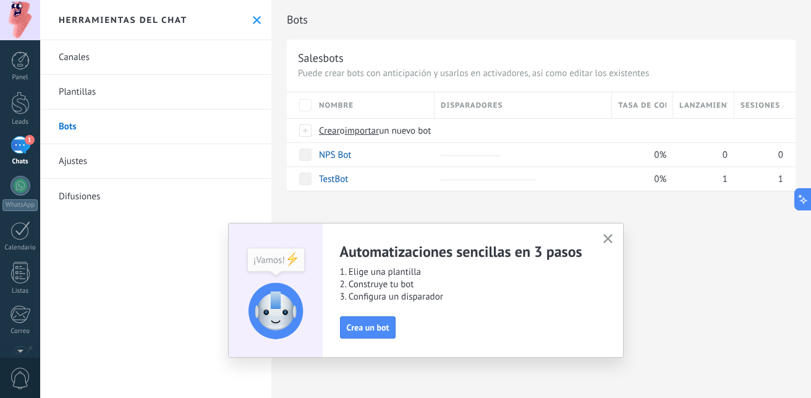
click at [102, 95] on link "Plantillas" at bounding box center [155, 92] width 231 height 35
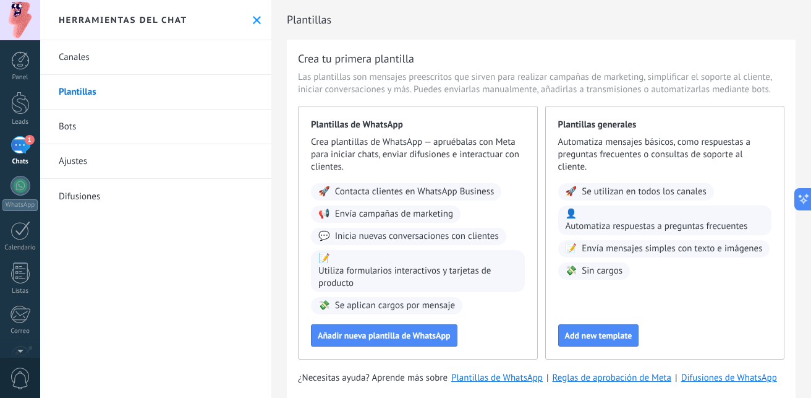
click at [106, 62] on link "Canales" at bounding box center [155, 57] width 231 height 35
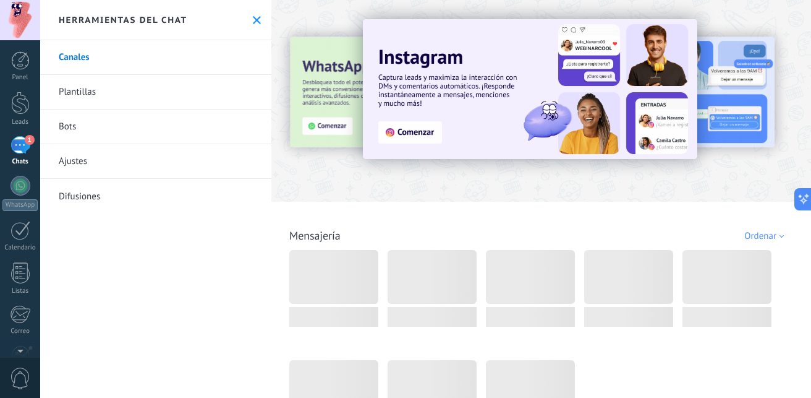
click at [111, 86] on link "Plantillas" at bounding box center [155, 92] width 231 height 35
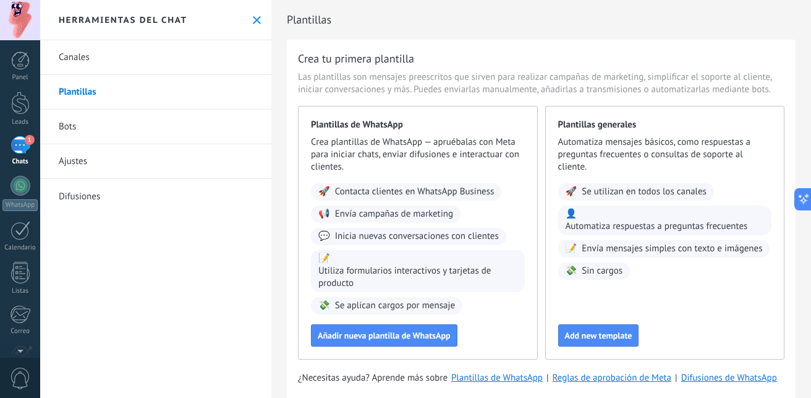
click at [25, 134] on div "Panel Leads 1 Chats WhatsApp Clientes" at bounding box center [20, 262] width 40 height 423
click at [21, 98] on div at bounding box center [20, 103] width 19 height 23
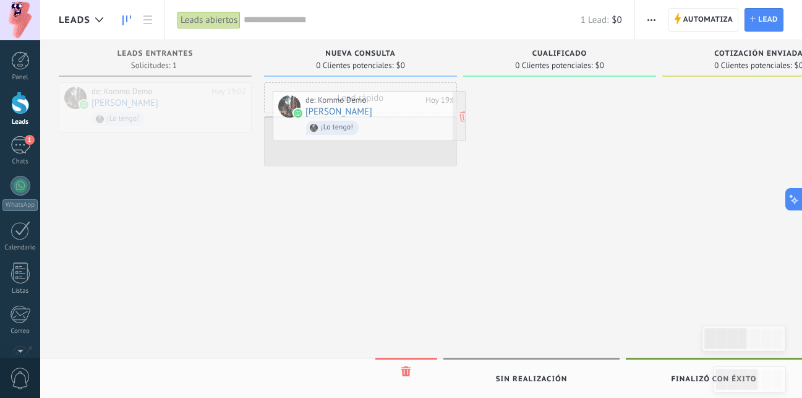
drag, startPoint x: 144, startPoint y: 108, endPoint x: 360, endPoint y: 114, distance: 216.5
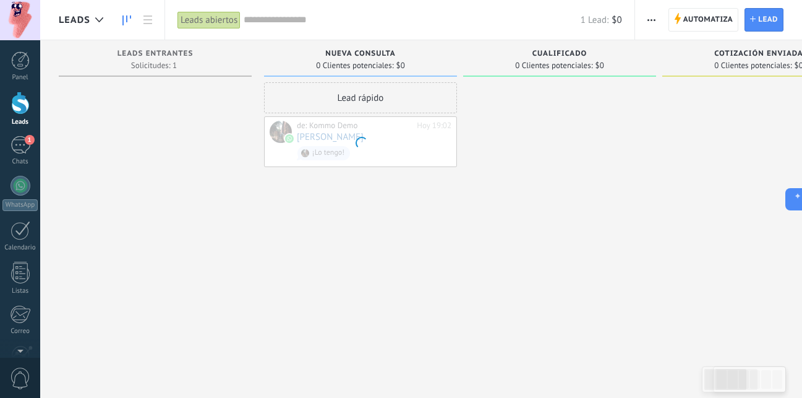
click at [165, 164] on div at bounding box center [155, 200] width 193 height 236
click at [14, 64] on div at bounding box center [20, 60] width 19 height 19
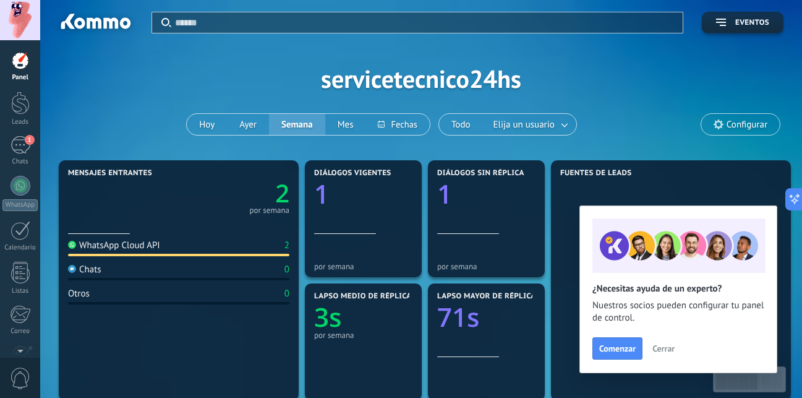
click at [665, 351] on span "Cerrar" at bounding box center [663, 348] width 22 height 9
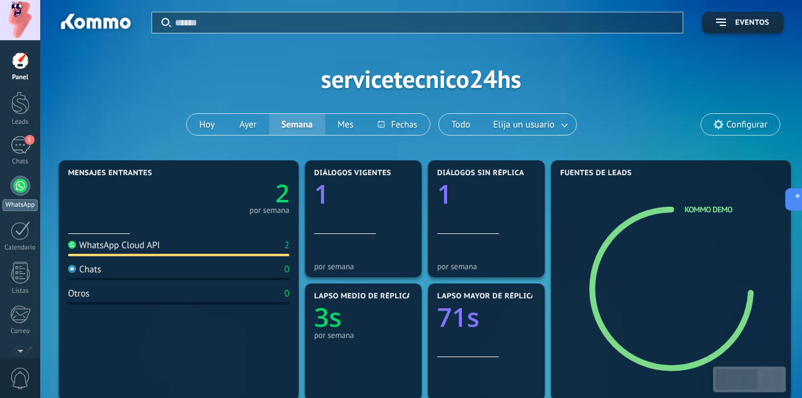
click at [20, 195] on link "WhatsApp" at bounding box center [20, 193] width 40 height 35
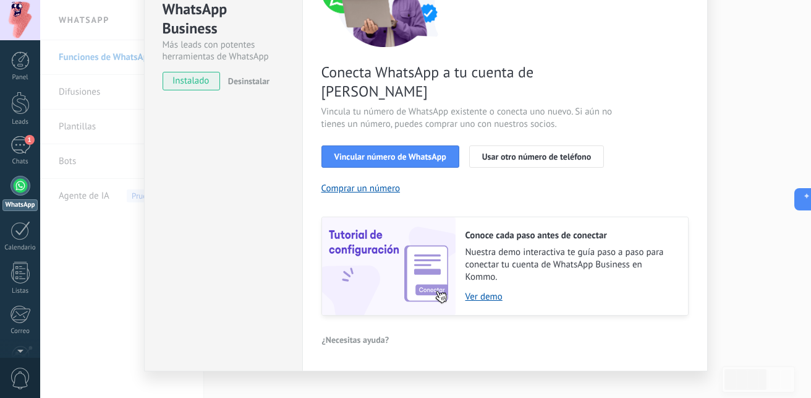
scroll to position [90, 0]
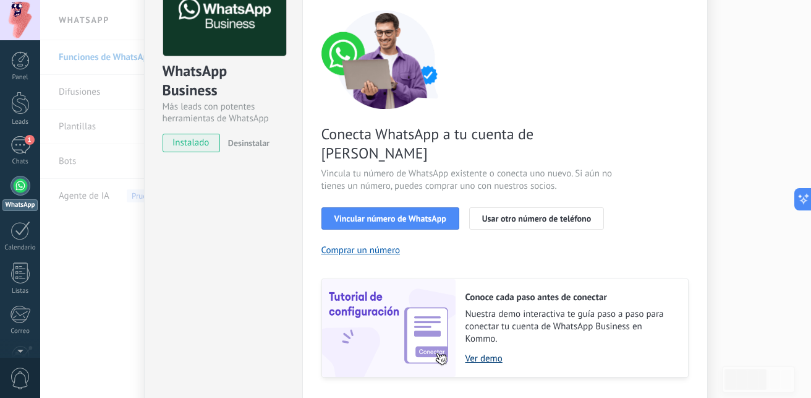
click at [481, 352] on link "Ver demo" at bounding box center [571, 358] width 210 height 12
click at [523, 214] on span "Usar otro número de teléfono" at bounding box center [536, 218] width 109 height 9
click at [401, 214] on span "Vincular número de WhatsApp" at bounding box center [390, 218] width 112 height 9
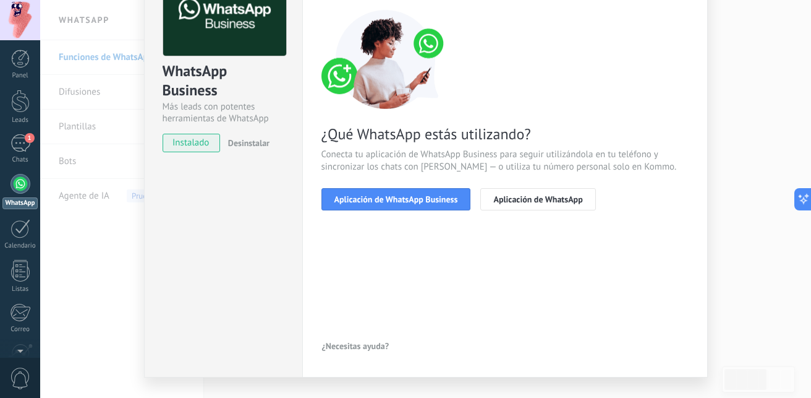
scroll to position [0, 0]
click at [19, 148] on div "1" at bounding box center [21, 145] width 20 height 18
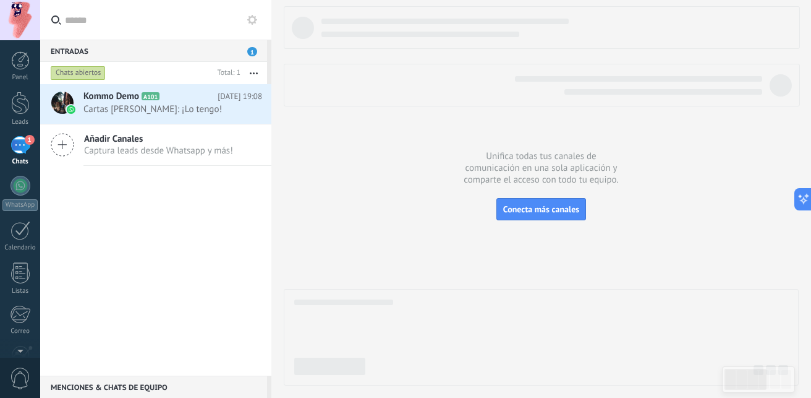
click at [253, 77] on button "button" at bounding box center [254, 73] width 27 height 22
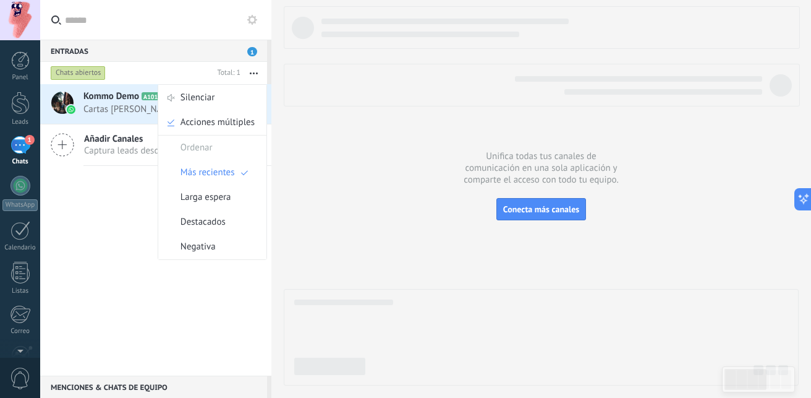
click at [255, 74] on button "button" at bounding box center [254, 73] width 27 height 22
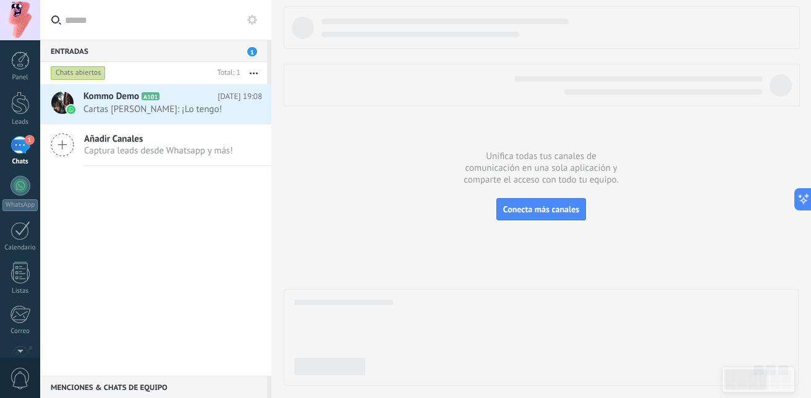
click at [249, 20] on button at bounding box center [252, 19] width 15 height 15
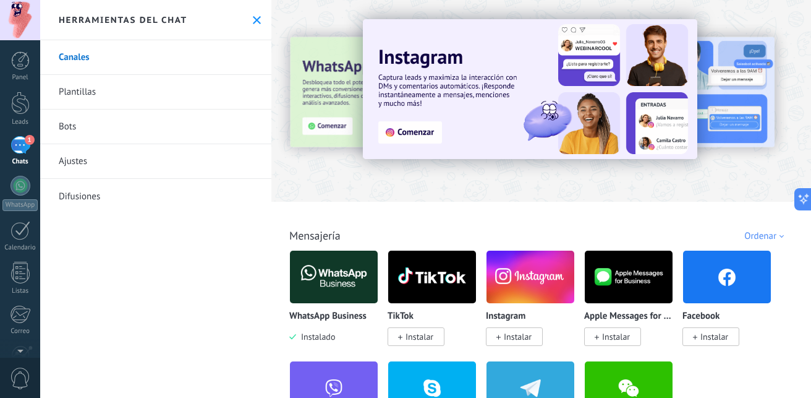
click at [72, 55] on link "Canales" at bounding box center [155, 57] width 231 height 35
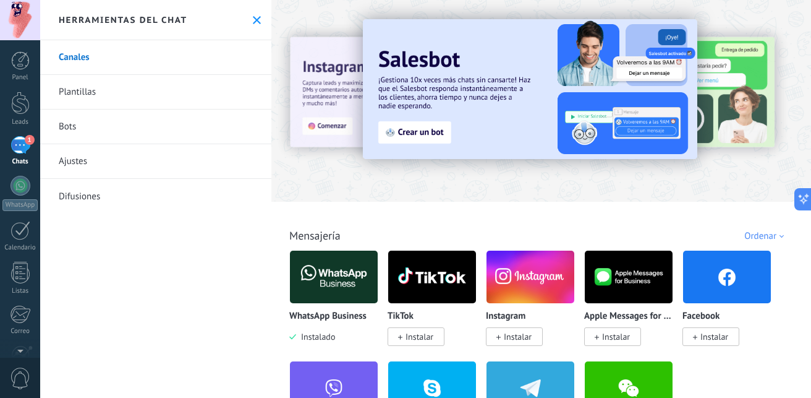
drag, startPoint x: 723, startPoint y: 105, endPoint x: 588, endPoint y: 101, distance: 135.5
click at [590, 101] on div at bounding box center [541, 97] width 540 height 177
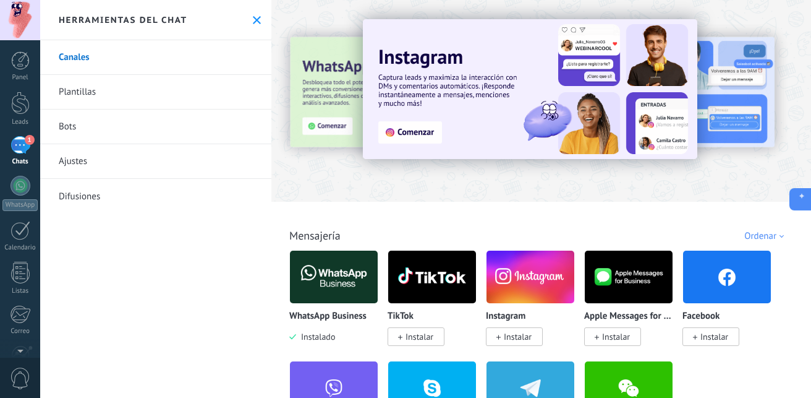
click at [805, 197] on icon at bounding box center [799, 198] width 13 height 13
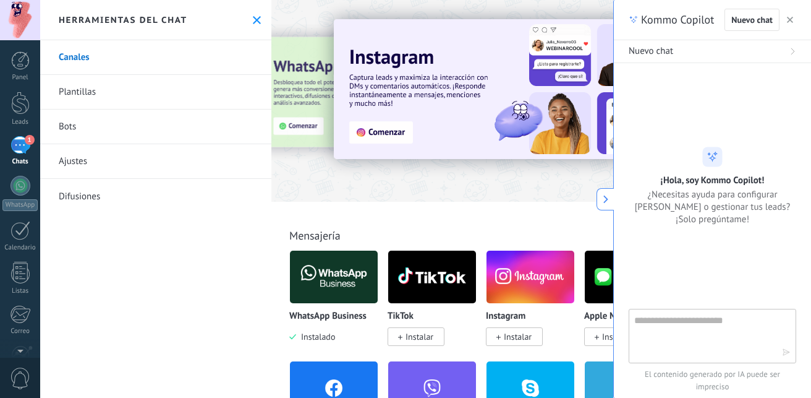
type textarea "**********"
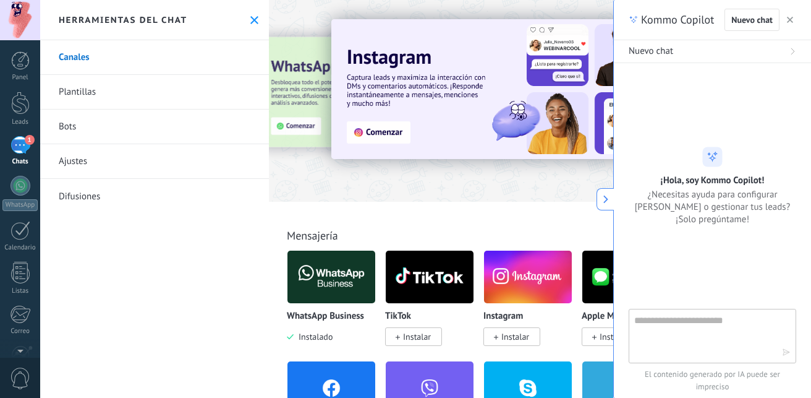
scroll to position [12, 0]
click at [746, 327] on textarea at bounding box center [703, 335] width 139 height 45
type textarea "**********"
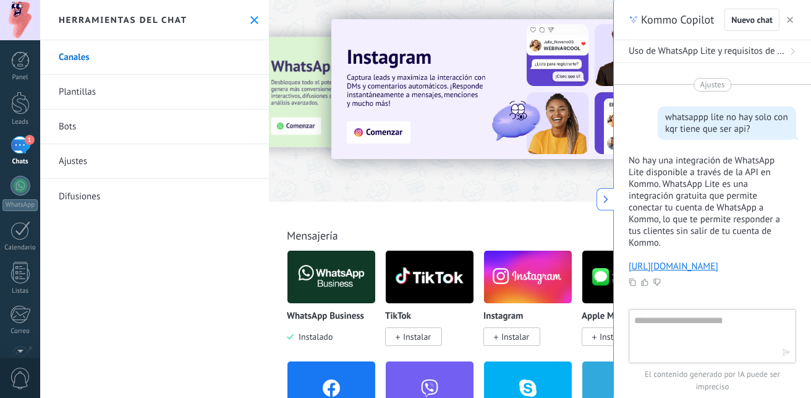
scroll to position [72, 0]
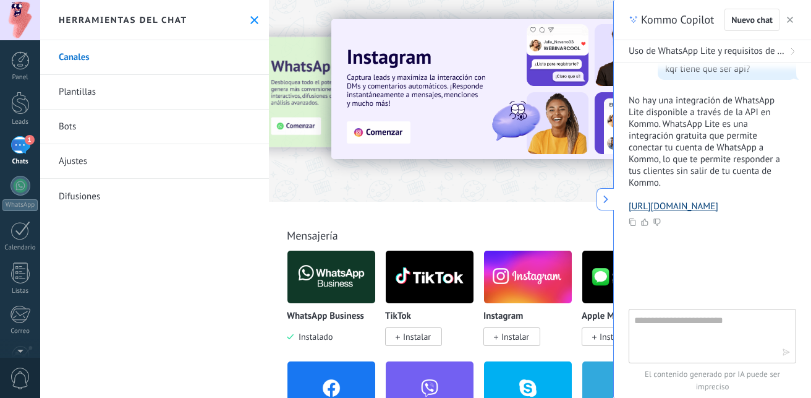
click at [696, 207] on link "[URL][DOMAIN_NAME]" at bounding box center [674, 206] width 90 height 12
click at [695, 330] on textarea at bounding box center [703, 335] width 139 height 45
paste textarea "**********"
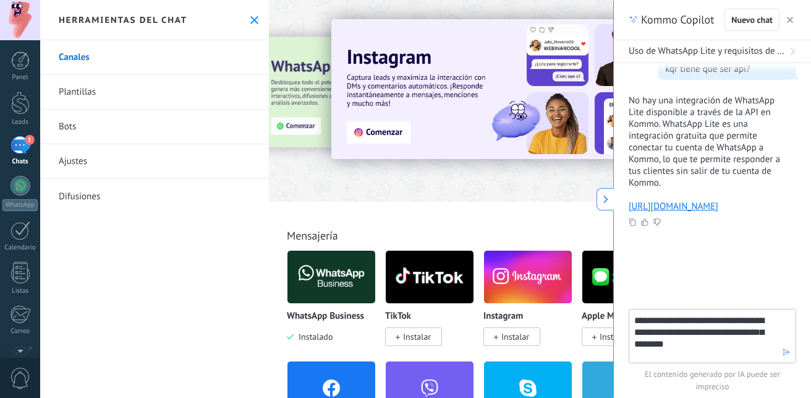
type textarea "**********"
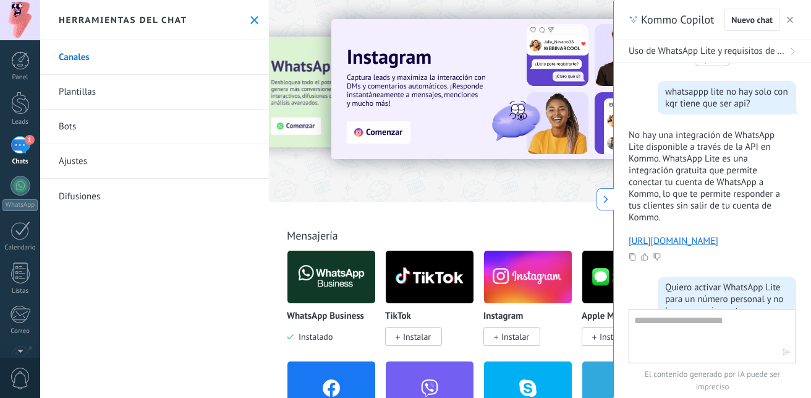
scroll to position [297, 0]
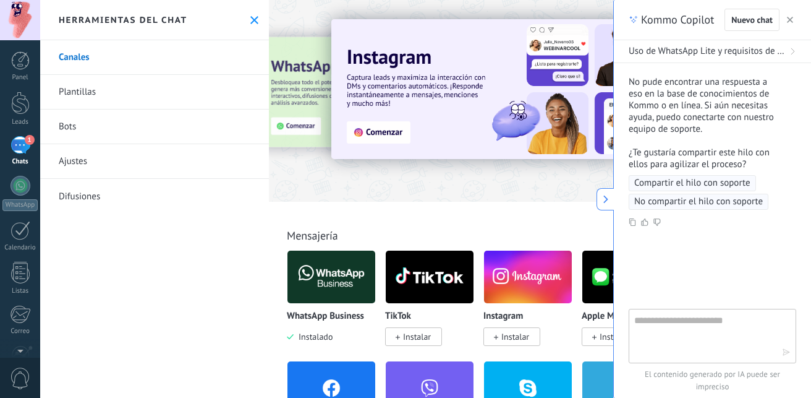
click at [709, 189] on span "Compartir el hilo con soporte" at bounding box center [692, 183] width 116 height 12
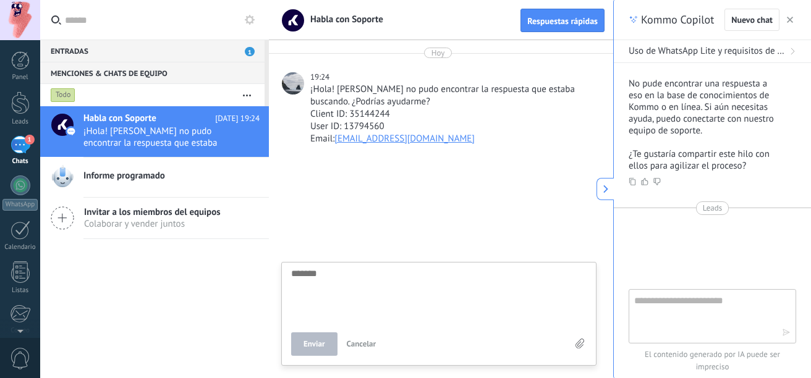
scroll to position [12, 0]
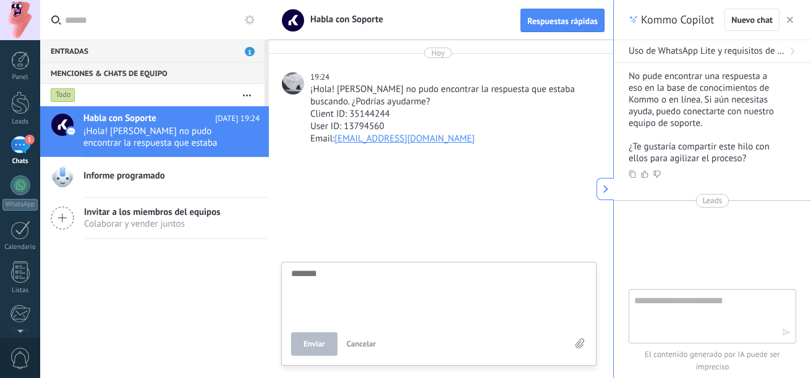
click at [399, 269] on div "Enviar Cancelar" at bounding box center [438, 314] width 315 height 104
click at [375, 286] on div at bounding box center [441, 267] width 344 height 221
click at [337, 357] on textarea at bounding box center [439, 372] width 296 height 51
paste textarea "**********"
type textarea "**********"
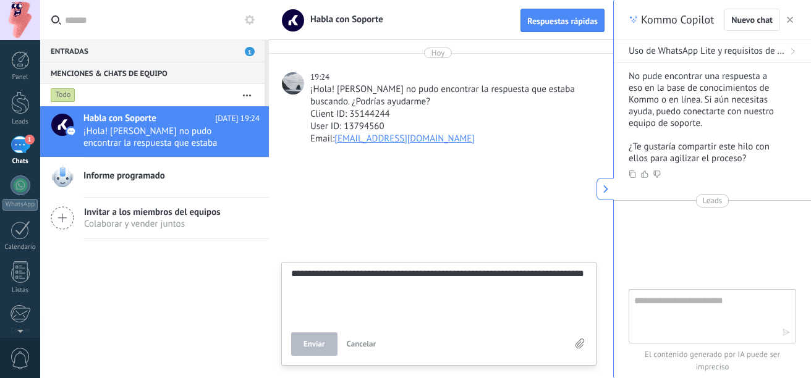
scroll to position [23, 0]
type textarea "**********"
click at [328, 337] on button "Enviar" at bounding box center [314, 344] width 46 height 23
type textarea "*******"
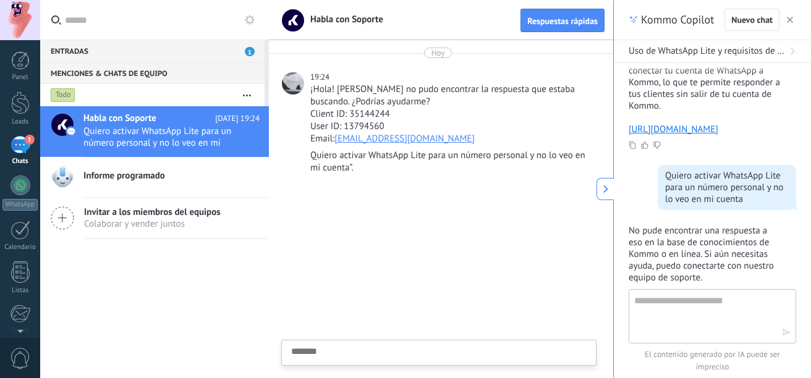
scroll to position [303, 0]
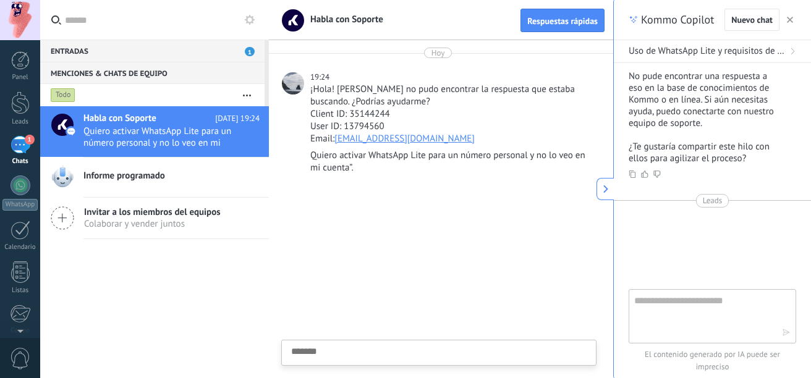
click at [244, 50] on div "Entradas 1" at bounding box center [152, 51] width 224 height 22
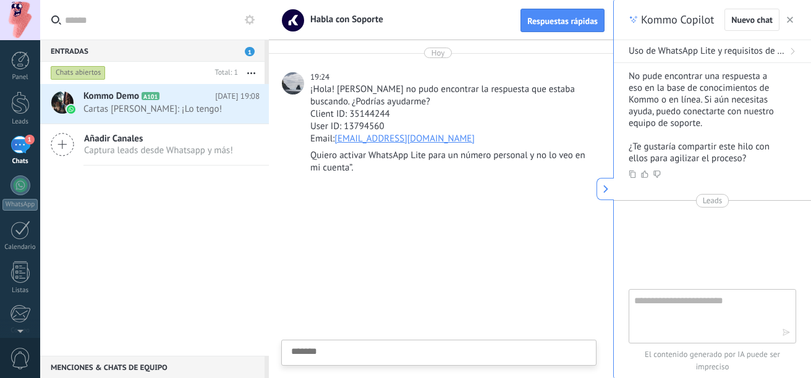
click at [166, 141] on span "Añadir Canales" at bounding box center [158, 139] width 149 height 12
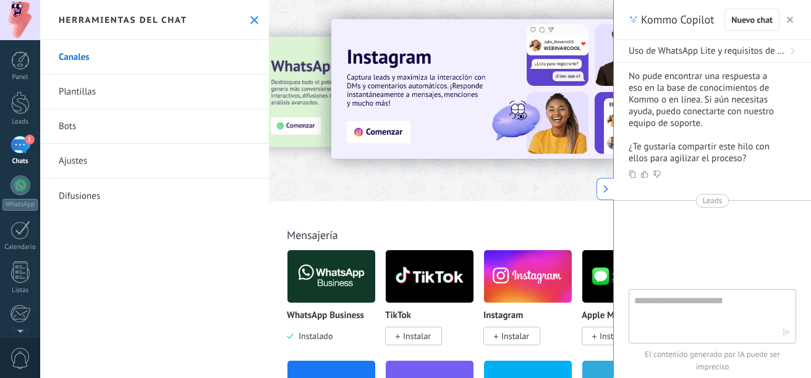
click at [795, 14] on button "button" at bounding box center [790, 19] width 12 height 15
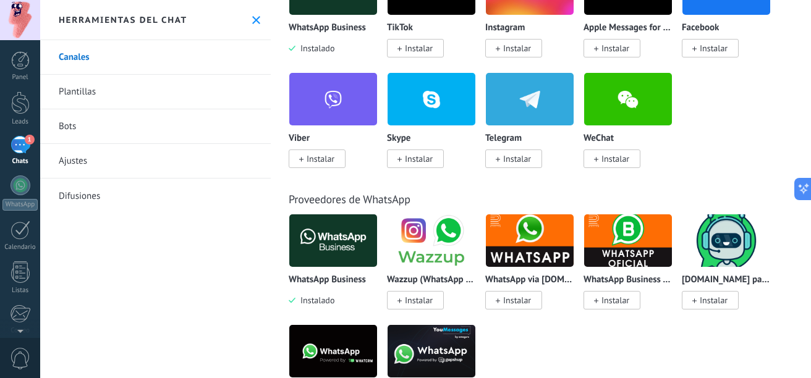
scroll to position [309, 0]
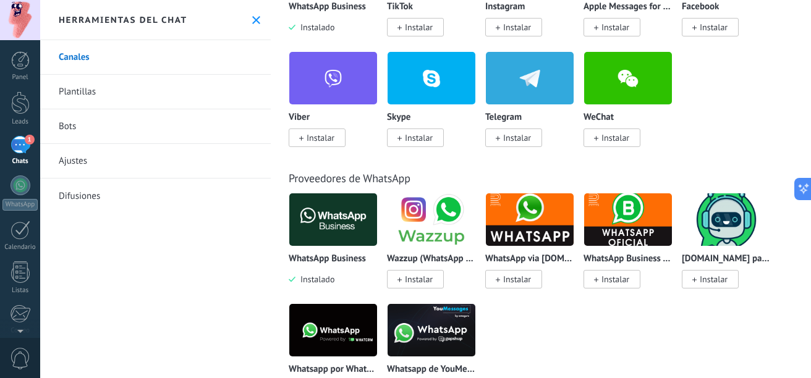
click at [415, 227] on img at bounding box center [432, 220] width 88 height 60
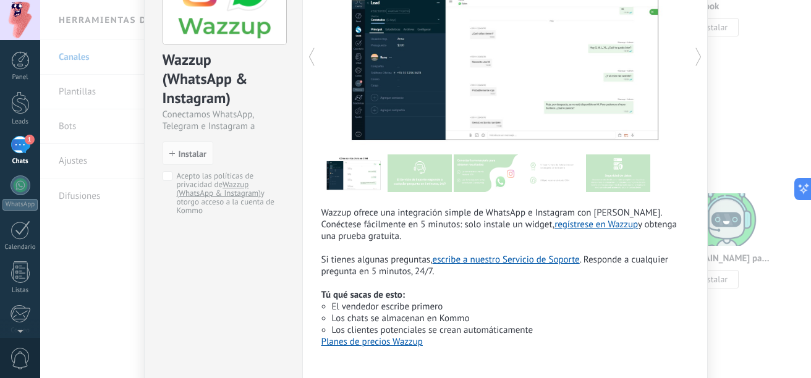
scroll to position [0, 0]
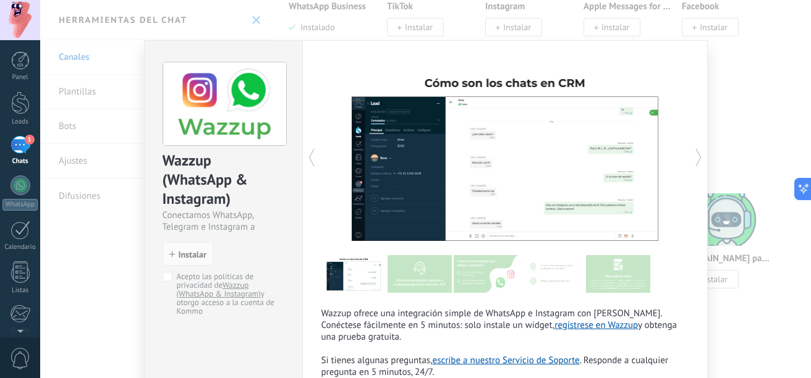
click at [741, 77] on div "Wazzup (WhatsApp & Instagram) Conectamos WhatsApp, Telegram e Instagram a Kommo…" at bounding box center [425, 189] width 771 height 378
